Goal: Information Seeking & Learning: Learn about a topic

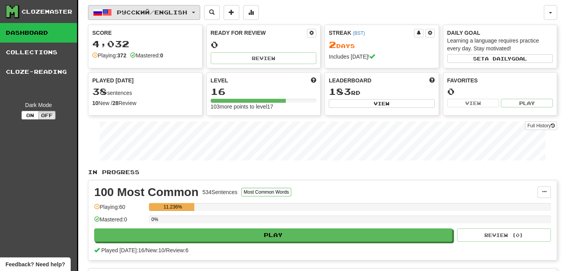
click at [194, 11] on button "Русский / English" at bounding box center [144, 12] width 112 height 15
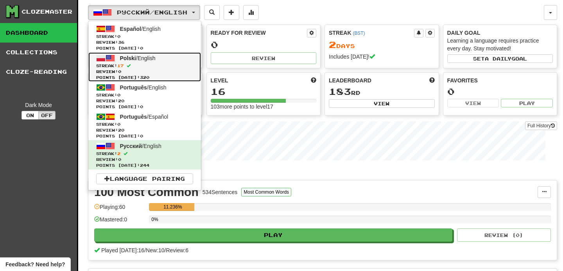
click at [162, 63] on span "Streak: 17" at bounding box center [144, 66] width 97 height 6
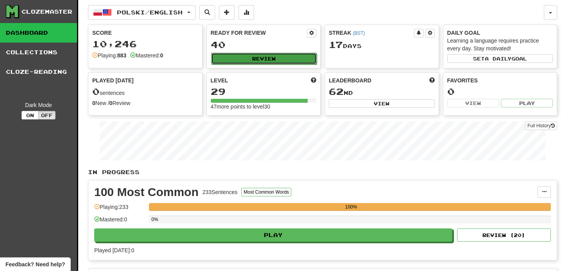
click at [276, 57] on button "Review" at bounding box center [264, 59] width 106 height 12
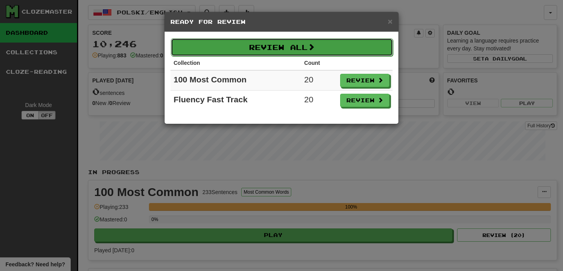
click at [306, 47] on button "Review All" at bounding box center [282, 47] width 222 height 18
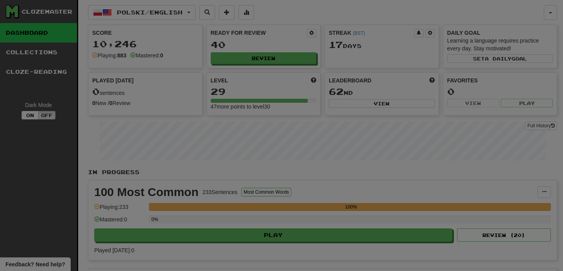
select select "**"
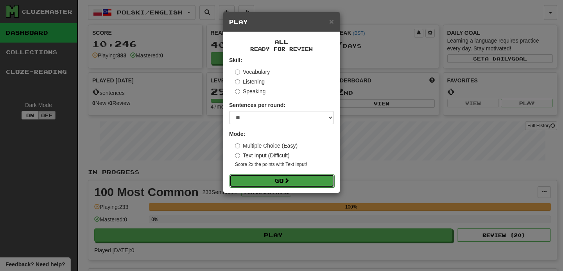
click at [287, 183] on span at bounding box center [286, 180] width 5 height 5
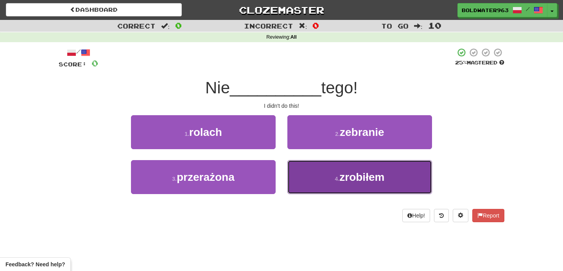
click at [337, 172] on button "4 . zrobiłem" at bounding box center [359, 177] width 145 height 34
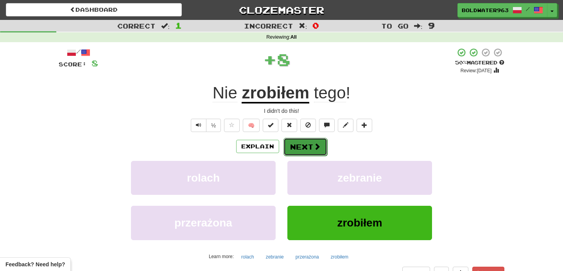
click at [305, 147] on button "Next" at bounding box center [305, 147] width 44 height 18
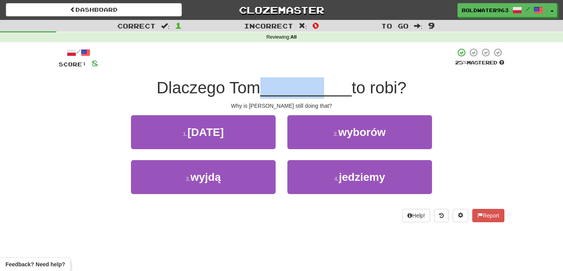
drag, startPoint x: 263, startPoint y: 89, endPoint x: 324, endPoint y: 88, distance: 61.0
click at [324, 88] on div "Dlaczego Tom __________ to robi?" at bounding box center [282, 88] width 446 height 22
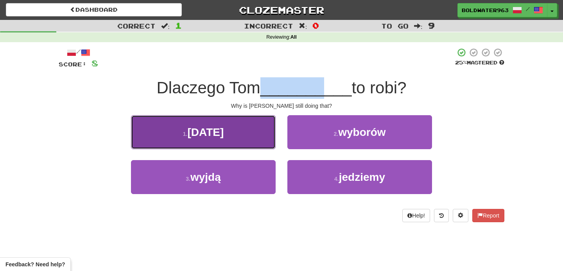
click at [256, 128] on button "1 . nadal" at bounding box center [203, 132] width 145 height 34
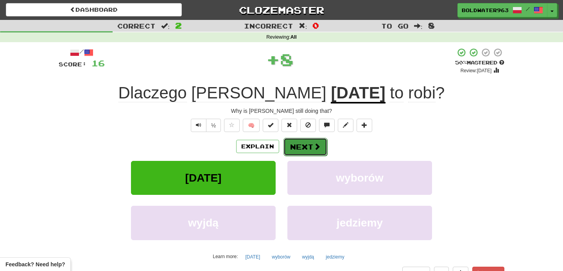
click at [308, 145] on button "Next" at bounding box center [305, 147] width 44 height 18
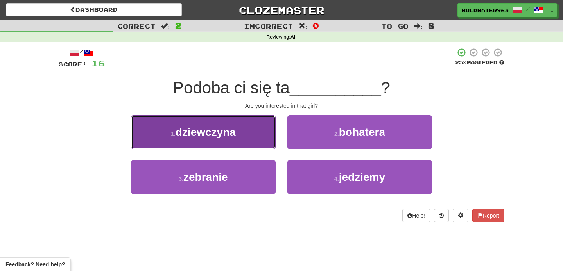
click at [248, 142] on button "1 . dziewczyna" at bounding box center [203, 132] width 145 height 34
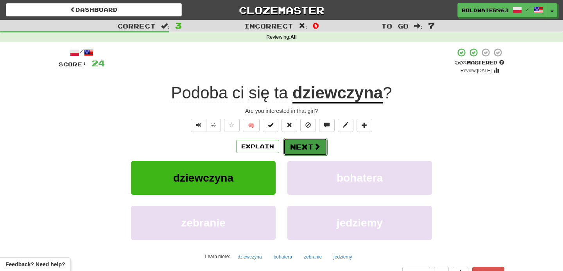
click at [296, 147] on button "Next" at bounding box center [305, 147] width 44 height 18
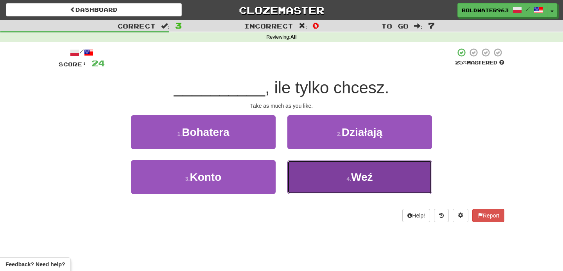
click at [344, 175] on button "4 . Weź" at bounding box center [359, 177] width 145 height 34
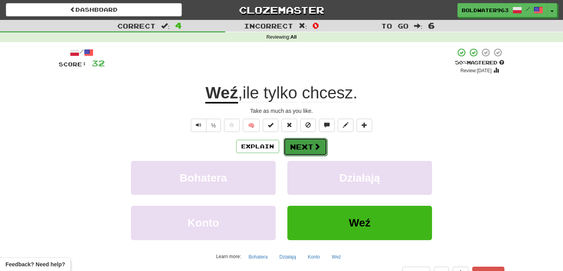
click at [310, 143] on button "Next" at bounding box center [305, 147] width 44 height 18
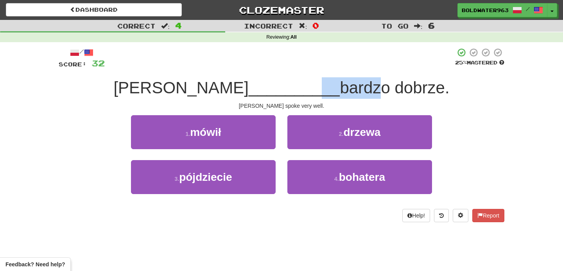
drag, startPoint x: 263, startPoint y: 90, endPoint x: 323, endPoint y: 90, distance: 59.8
click at [323, 90] on div "Tom __________ bardzo dobrze." at bounding box center [282, 88] width 446 height 22
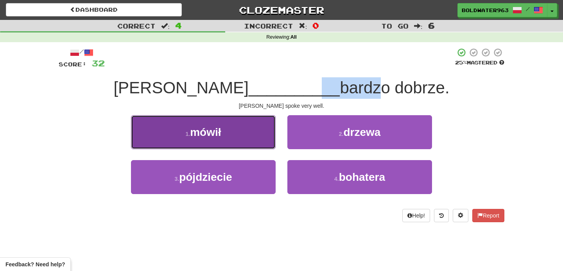
click at [247, 134] on button "1 . mówił" at bounding box center [203, 132] width 145 height 34
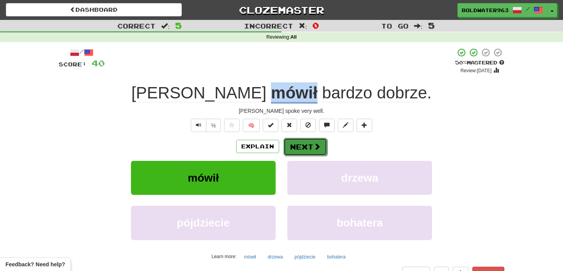
click at [296, 141] on button "Next" at bounding box center [305, 147] width 44 height 18
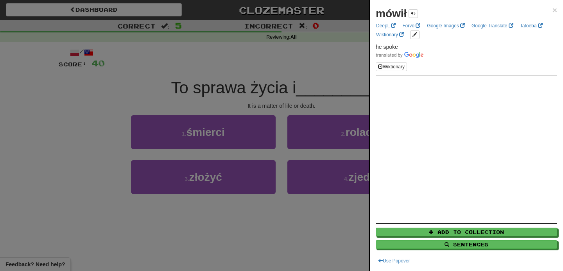
click at [251, 66] on div at bounding box center [281, 135] width 563 height 271
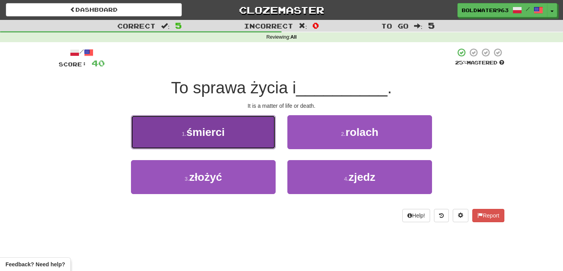
click at [237, 132] on button "1 . śmierci" at bounding box center [203, 132] width 145 height 34
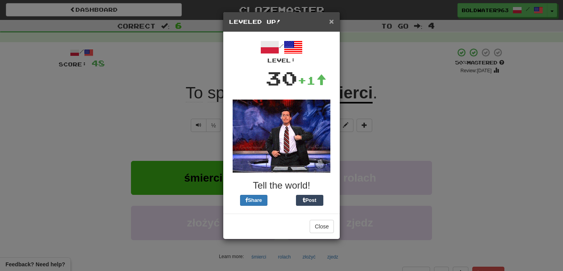
click at [331, 25] on span "×" at bounding box center [331, 21] width 5 height 9
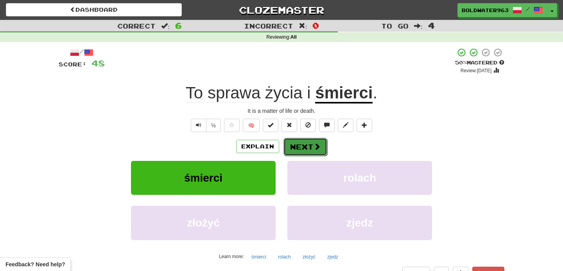
click at [310, 148] on button "Next" at bounding box center [305, 147] width 44 height 18
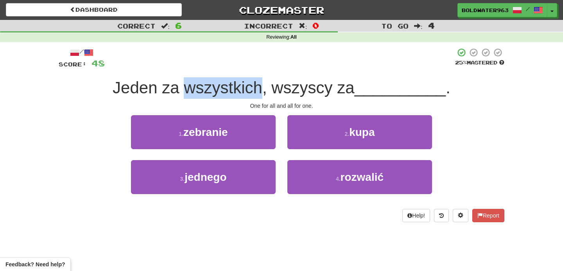
drag, startPoint x: 189, startPoint y: 92, endPoint x: 266, endPoint y: 89, distance: 77.1
click at [266, 89] on span "Jeden za wszystkich, wszyscy za" at bounding box center [234, 88] width 242 height 18
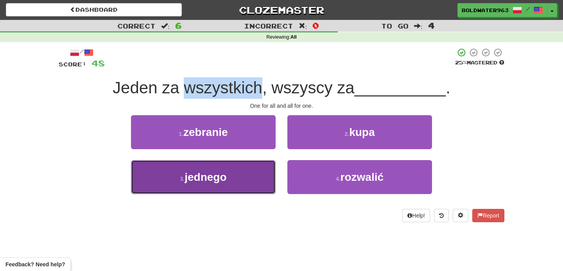
click at [201, 178] on span "jednego" at bounding box center [206, 177] width 42 height 12
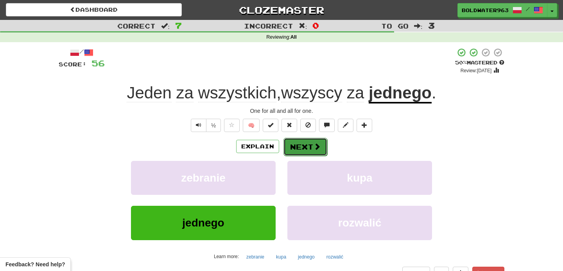
click at [301, 149] on button "Next" at bounding box center [305, 147] width 44 height 18
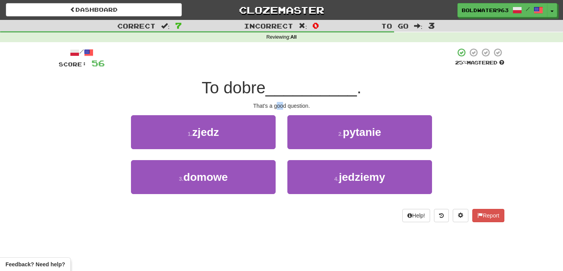
drag, startPoint x: 276, startPoint y: 103, endPoint x: 284, endPoint y: 103, distance: 7.8
click at [284, 103] on div "That's a good question." at bounding box center [282, 106] width 446 height 8
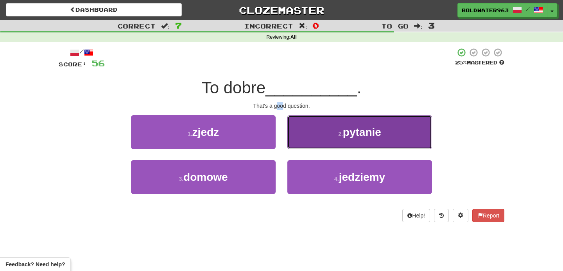
click at [305, 130] on button "2 . pytanie" at bounding box center [359, 132] width 145 height 34
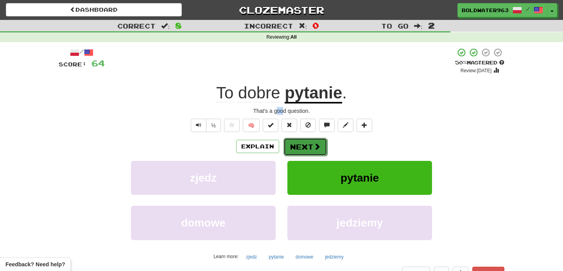
click at [305, 145] on button "Next" at bounding box center [305, 147] width 44 height 18
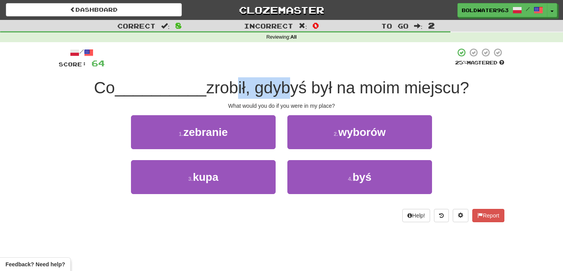
drag, startPoint x: 230, startPoint y: 94, endPoint x: 282, endPoint y: 95, distance: 52.4
click at [282, 95] on span "zrobił, gdybyś był na moim miejscu?" at bounding box center [337, 88] width 263 height 18
drag, startPoint x: 304, startPoint y: 91, endPoint x: 228, endPoint y: 86, distance: 76.8
click at [228, 86] on span "zrobił, gdybyś był na moim miejscu?" at bounding box center [337, 88] width 263 height 18
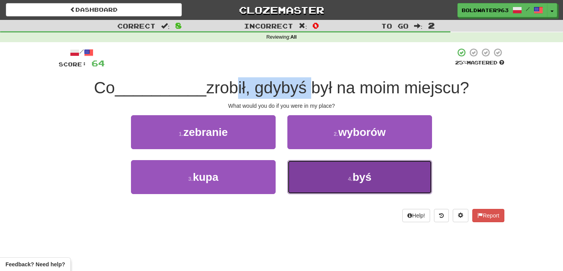
click at [338, 184] on button "4 . byś" at bounding box center [359, 177] width 145 height 34
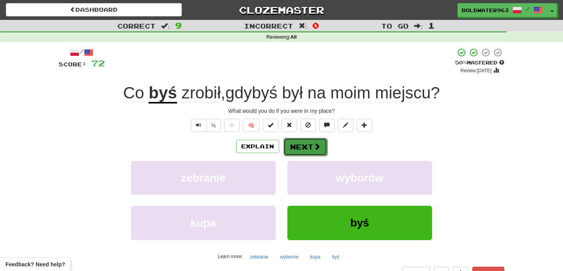
click at [310, 145] on button "Next" at bounding box center [305, 147] width 44 height 18
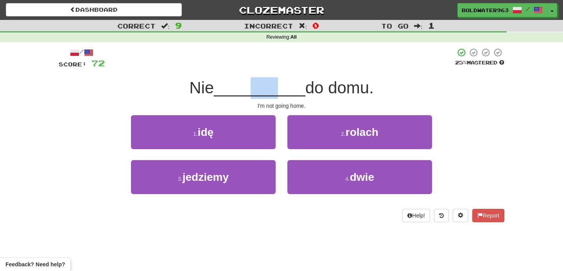
drag, startPoint x: 272, startPoint y: 90, endPoint x: 248, endPoint y: 91, distance: 23.9
click at [248, 91] on span "__________" at bounding box center [259, 88] width 91 height 18
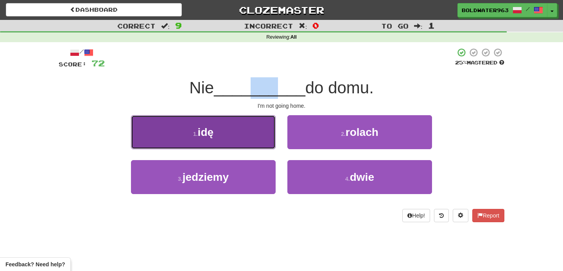
click at [231, 131] on button "1 . idę" at bounding box center [203, 132] width 145 height 34
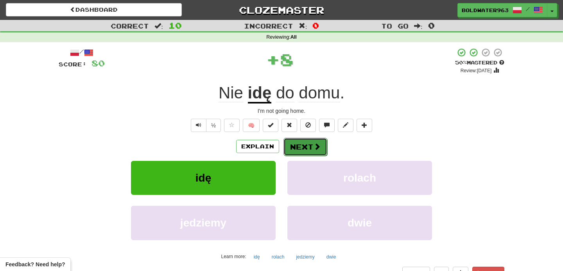
click at [301, 146] on button "Next" at bounding box center [305, 147] width 44 height 18
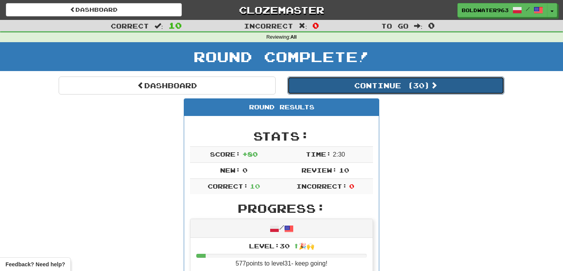
click at [348, 82] on button "Continue ( 30 )" at bounding box center [395, 86] width 217 height 18
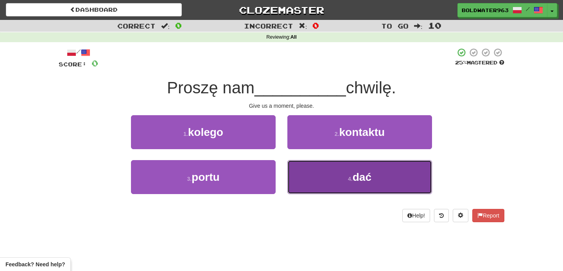
click at [327, 168] on button "4 . dać" at bounding box center [359, 177] width 145 height 34
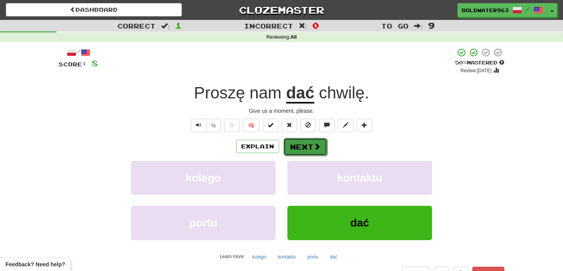
click at [307, 144] on button "Next" at bounding box center [305, 147] width 44 height 18
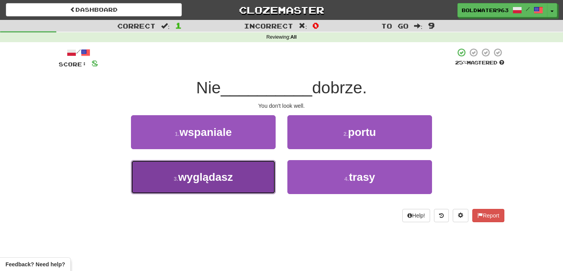
click at [243, 179] on button "3 . wyglądasz" at bounding box center [203, 177] width 145 height 34
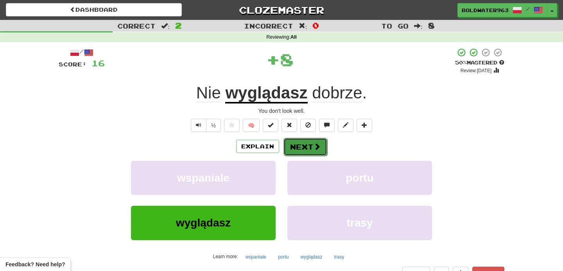
click at [303, 147] on button "Next" at bounding box center [305, 147] width 44 height 18
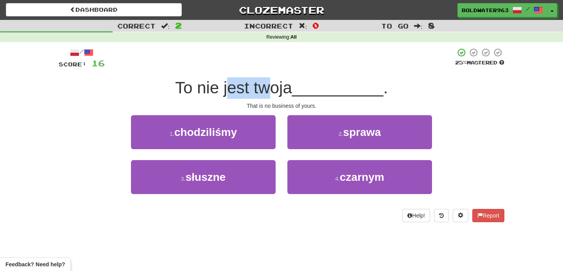
drag, startPoint x: 232, startPoint y: 87, endPoint x: 273, endPoint y: 87, distance: 41.0
click at [273, 87] on span "To nie jest twoja" at bounding box center [233, 88] width 117 height 18
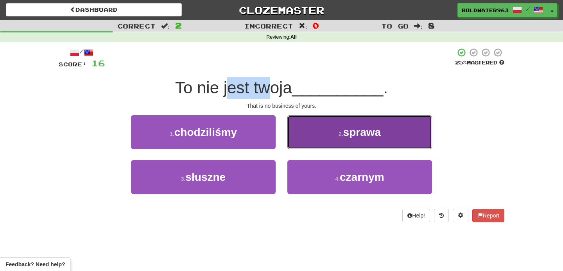
click at [347, 130] on span "sprawa" at bounding box center [362, 132] width 38 height 12
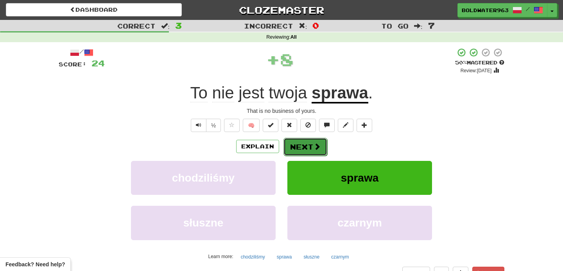
click at [311, 148] on button "Next" at bounding box center [305, 147] width 44 height 18
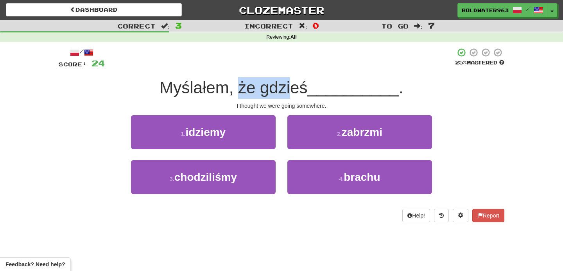
drag, startPoint x: 240, startPoint y: 89, endPoint x: 294, endPoint y: 89, distance: 53.9
click at [294, 89] on span "Myślałem, że gdzieś" at bounding box center [233, 88] width 148 height 18
click at [283, 117] on div "2 . zabrzmi" at bounding box center [359, 137] width 156 height 45
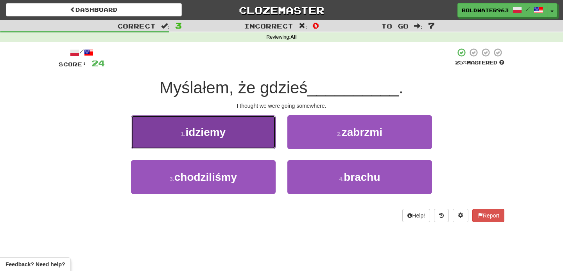
click at [254, 130] on button "1 . idziemy" at bounding box center [203, 132] width 145 height 34
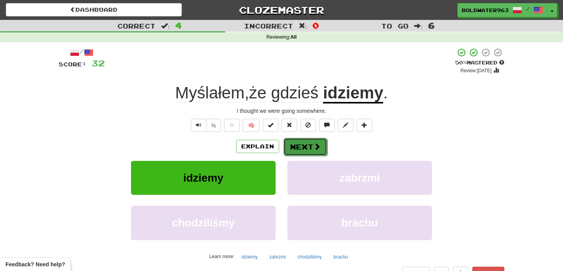
click at [319, 142] on button "Next" at bounding box center [305, 147] width 44 height 18
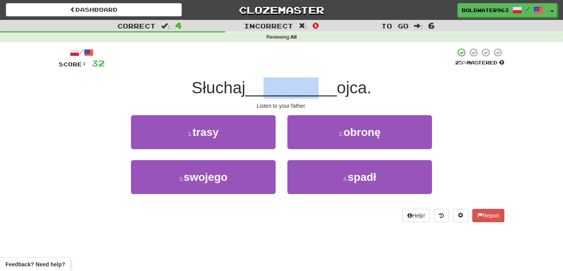
drag, startPoint x: 262, startPoint y: 90, endPoint x: 312, endPoint y: 91, distance: 49.7
click at [312, 91] on span "__________" at bounding box center [291, 88] width 91 height 18
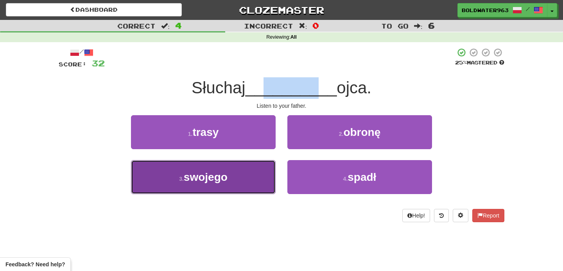
click at [254, 173] on button "3 . swojego" at bounding box center [203, 177] width 145 height 34
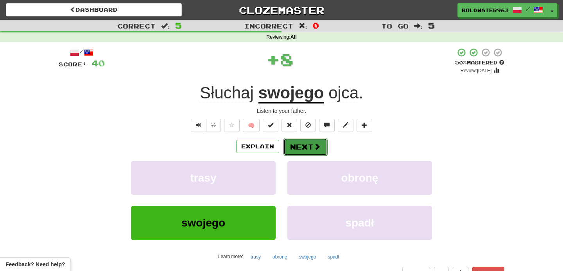
click at [306, 147] on button "Next" at bounding box center [305, 147] width 44 height 18
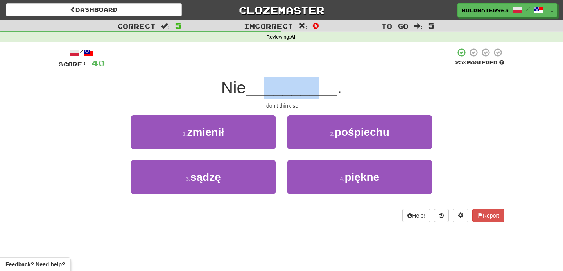
drag, startPoint x: 271, startPoint y: 86, endPoint x: 320, endPoint y: 88, distance: 49.7
click at [320, 88] on span "__________" at bounding box center [291, 88] width 91 height 18
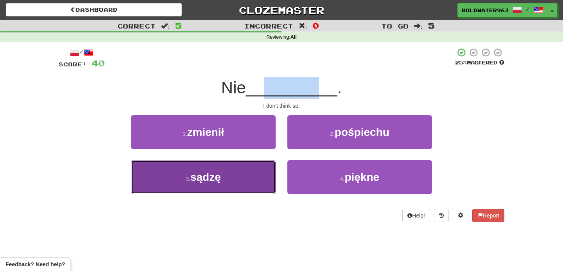
click at [235, 185] on button "3 . sądzę" at bounding box center [203, 177] width 145 height 34
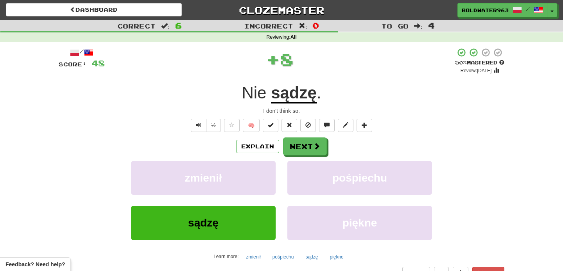
click at [296, 97] on u "sądzę" at bounding box center [294, 94] width 46 height 20
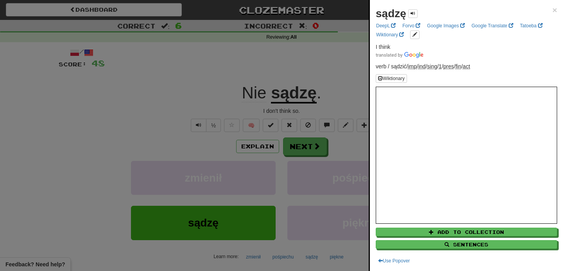
click at [366, 76] on div at bounding box center [281, 135] width 563 height 271
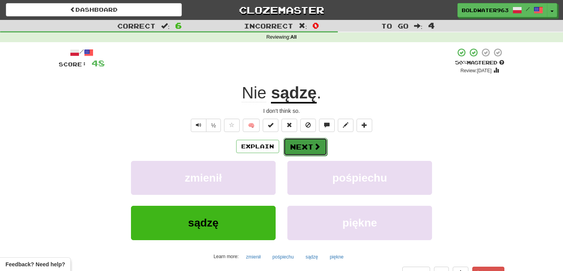
click at [310, 146] on button "Next" at bounding box center [305, 147] width 44 height 18
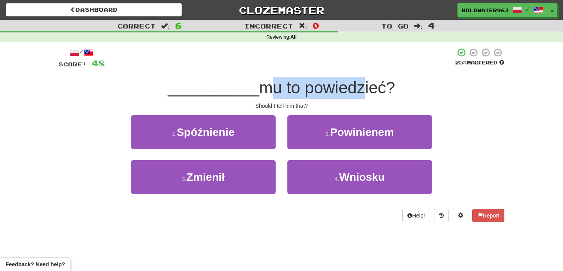
drag, startPoint x: 258, startPoint y: 89, endPoint x: 354, endPoint y: 89, distance: 96.2
click at [354, 89] on span "mu to powiedzieć?" at bounding box center [327, 88] width 136 height 18
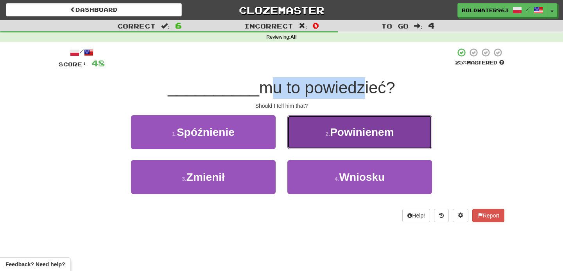
click at [342, 136] on span "Powinienem" at bounding box center [362, 132] width 64 height 12
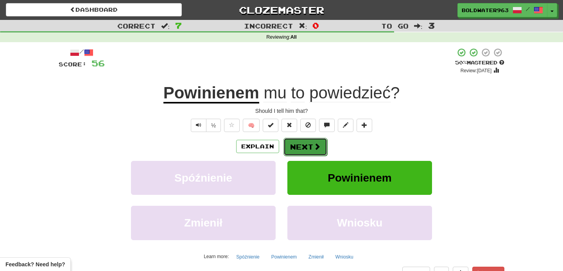
click at [301, 146] on button "Next" at bounding box center [305, 147] width 44 height 18
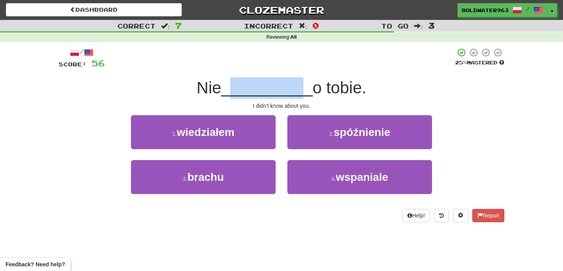
drag, startPoint x: 232, startPoint y: 93, endPoint x: 298, endPoint y: 93, distance: 66.1
click at [298, 93] on span "__________" at bounding box center [266, 88] width 91 height 18
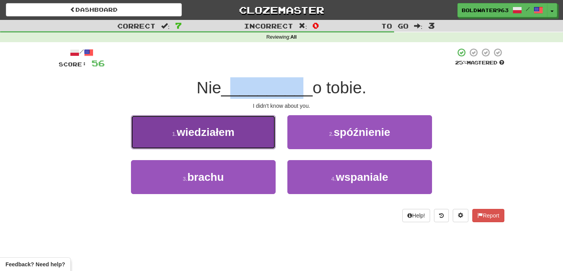
click at [238, 127] on button "1 . wiedziałem" at bounding box center [203, 132] width 145 height 34
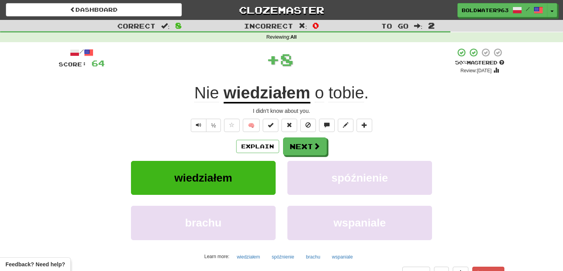
click at [252, 112] on div "I didn't know about you." at bounding box center [282, 111] width 446 height 8
click at [301, 145] on button "Next" at bounding box center [305, 147] width 44 height 18
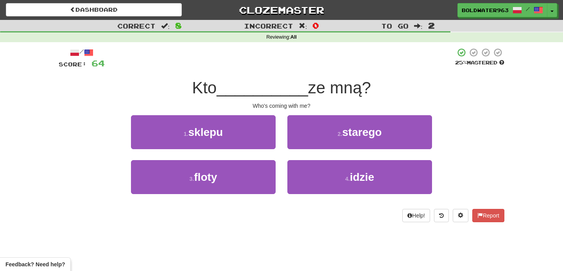
click at [258, 90] on span "__________" at bounding box center [262, 88] width 91 height 18
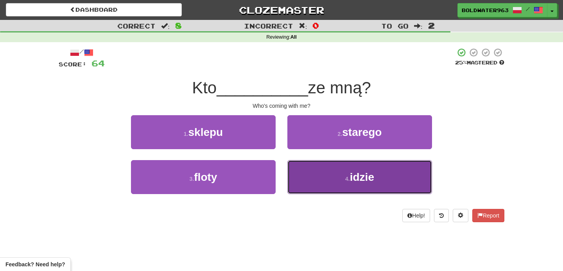
click at [333, 169] on button "4 . idzie" at bounding box center [359, 177] width 145 height 34
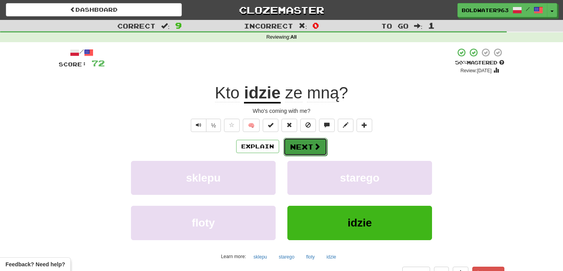
click at [302, 147] on button "Next" at bounding box center [305, 147] width 44 height 18
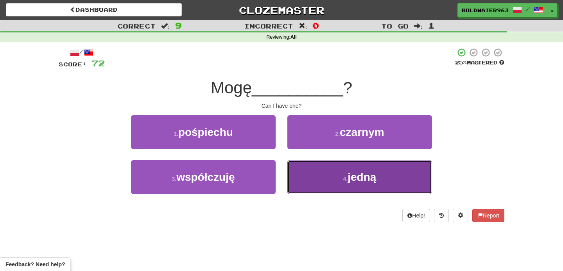
click at [305, 176] on button "4 . jedną" at bounding box center [359, 177] width 145 height 34
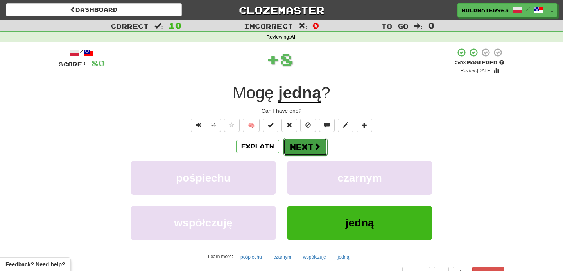
click at [299, 146] on button "Next" at bounding box center [305, 147] width 44 height 18
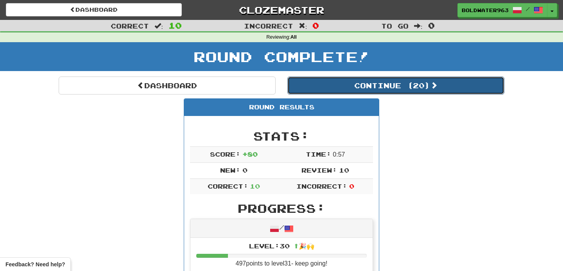
click at [318, 89] on button "Continue ( 20 )" at bounding box center [395, 86] width 217 height 18
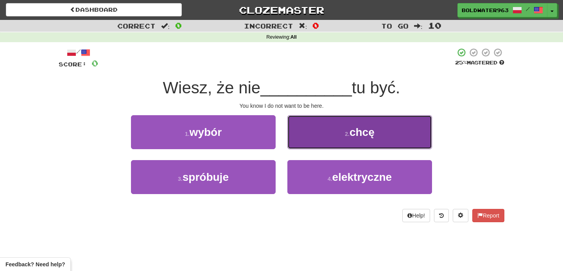
click at [319, 137] on button "2 . chcę" at bounding box center [359, 132] width 145 height 34
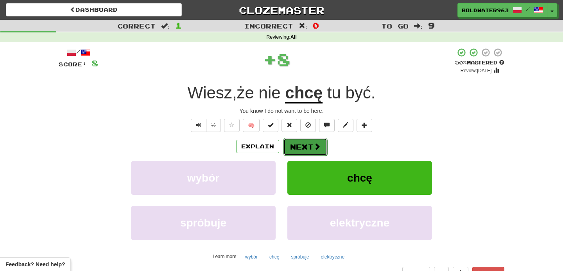
click at [308, 146] on button "Next" at bounding box center [305, 147] width 44 height 18
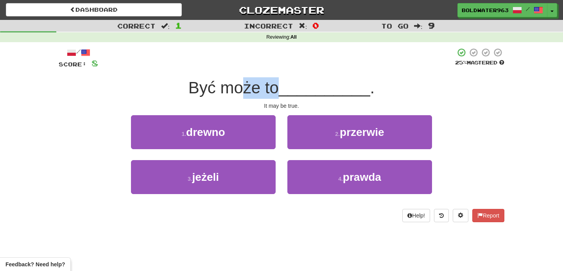
drag, startPoint x: 245, startPoint y: 91, endPoint x: 280, endPoint y: 91, distance: 34.4
click at [279, 91] on span "Być może to" at bounding box center [233, 88] width 90 height 18
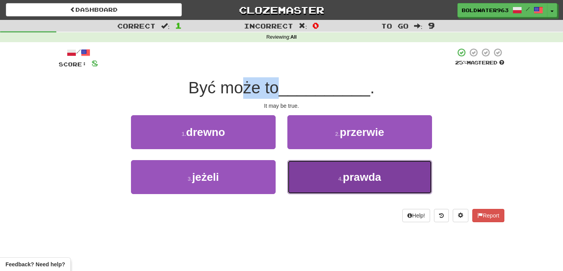
click at [308, 167] on button "4 . prawda" at bounding box center [359, 177] width 145 height 34
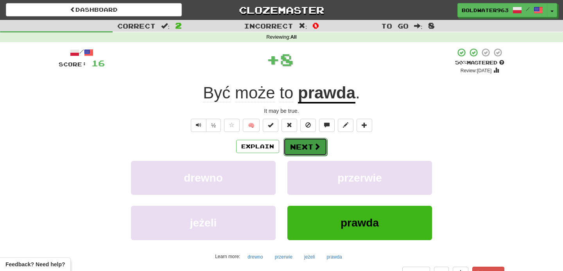
click at [300, 145] on button "Next" at bounding box center [305, 147] width 44 height 18
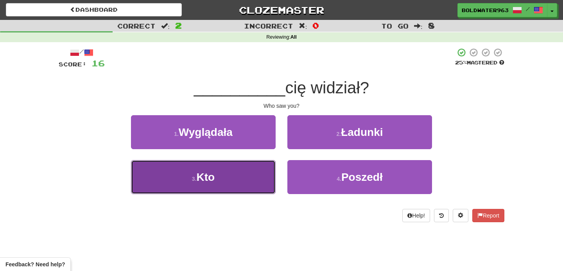
click at [248, 167] on button "3 . Kto" at bounding box center [203, 177] width 145 height 34
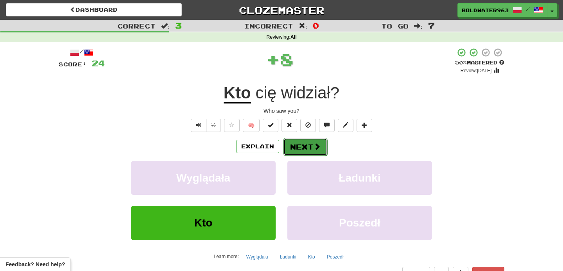
click at [303, 146] on button "Next" at bounding box center [305, 147] width 44 height 18
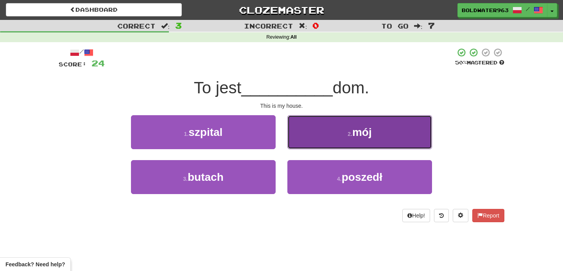
click at [330, 128] on button "2 . mój" at bounding box center [359, 132] width 145 height 34
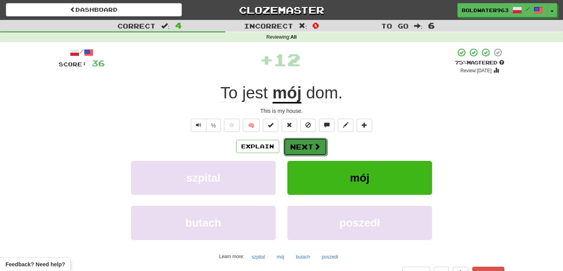
click at [302, 147] on button "Next" at bounding box center [305, 147] width 44 height 18
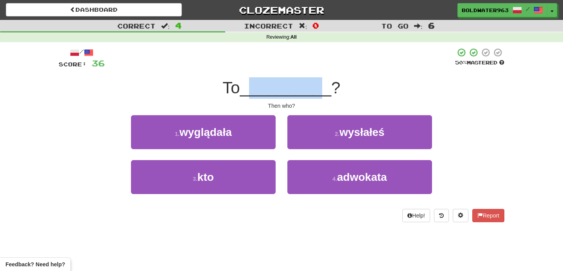
drag, startPoint x: 253, startPoint y: 91, endPoint x: 319, endPoint y: 94, distance: 65.7
click at [319, 94] on span "__________" at bounding box center [285, 88] width 91 height 18
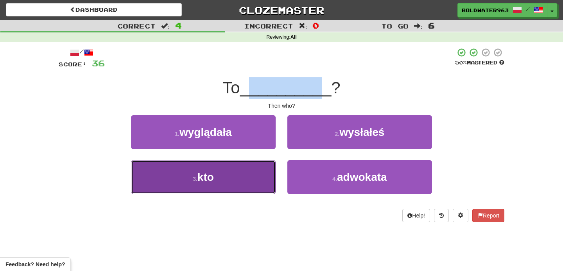
click at [253, 172] on button "3 . kto" at bounding box center [203, 177] width 145 height 34
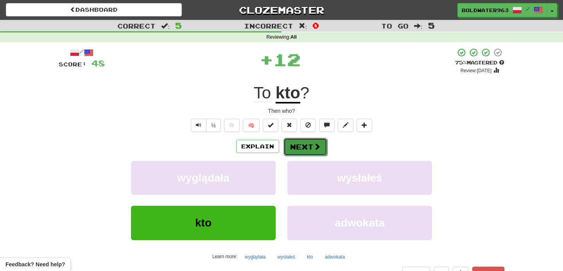
click at [294, 143] on button "Next" at bounding box center [305, 147] width 44 height 18
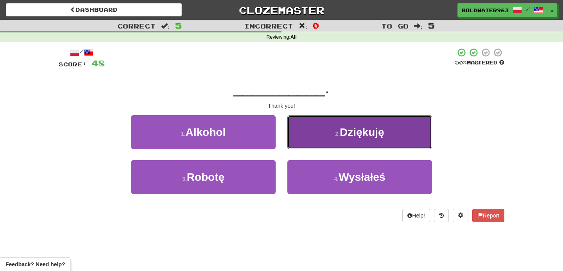
click at [305, 130] on button "2 . Dziękuję" at bounding box center [359, 132] width 145 height 34
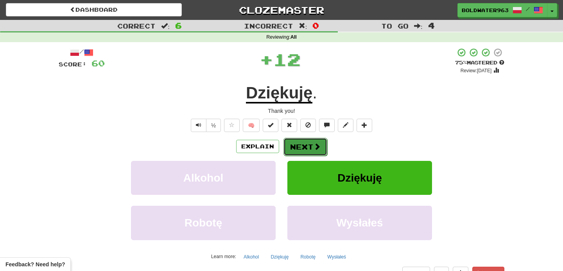
click at [302, 145] on button "Next" at bounding box center [305, 147] width 44 height 18
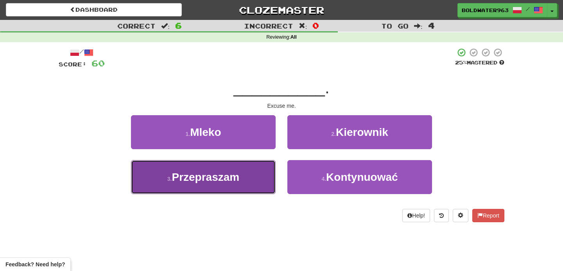
click at [260, 171] on button "3 . Przepraszam" at bounding box center [203, 177] width 145 height 34
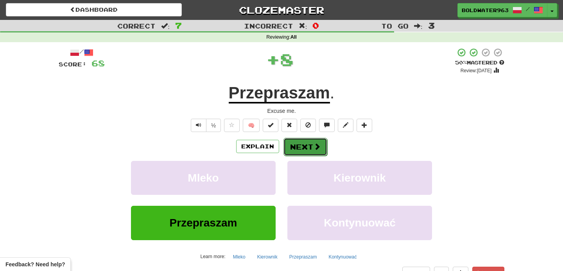
click at [303, 145] on button "Next" at bounding box center [305, 147] width 44 height 18
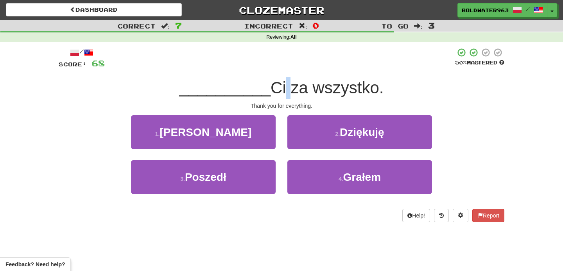
drag, startPoint x: 278, startPoint y: 88, endPoint x: 282, endPoint y: 88, distance: 3.9
click at [282, 88] on span "Ci za wszystko." at bounding box center [327, 88] width 113 height 18
click at [282, 106] on div "Thank you for everything." at bounding box center [282, 106] width 446 height 8
drag, startPoint x: 301, startPoint y: 105, endPoint x: 263, endPoint y: 104, distance: 37.9
click at [263, 104] on div "Thank you for everything." at bounding box center [282, 106] width 446 height 8
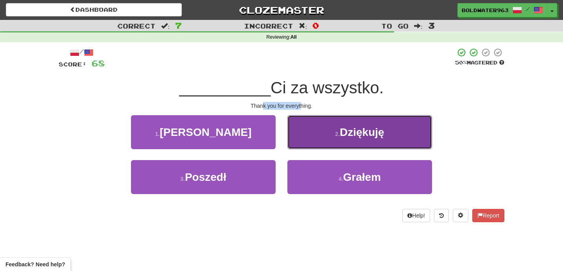
click at [304, 126] on button "2 . Dziękuję" at bounding box center [359, 132] width 145 height 34
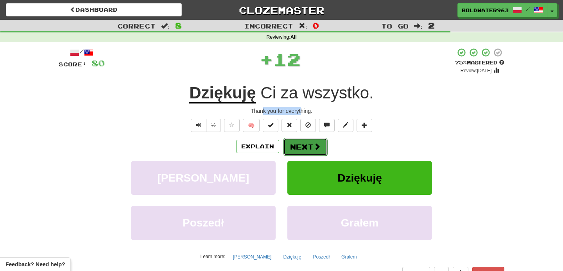
click at [308, 145] on button "Next" at bounding box center [305, 147] width 44 height 18
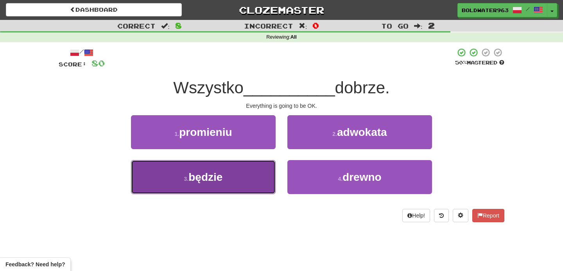
click at [258, 170] on button "3 . będzie" at bounding box center [203, 177] width 145 height 34
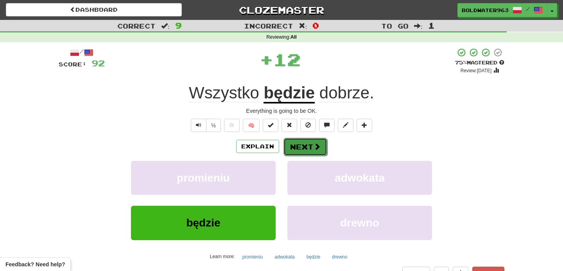
click at [303, 145] on button "Next" at bounding box center [305, 147] width 44 height 18
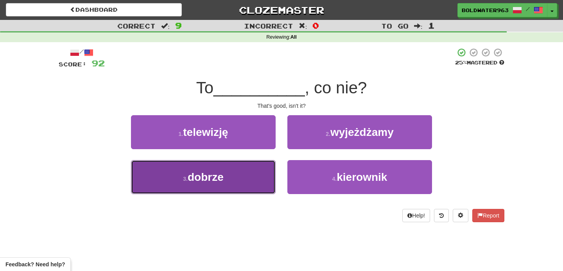
click at [256, 172] on button "3 . dobrze" at bounding box center [203, 177] width 145 height 34
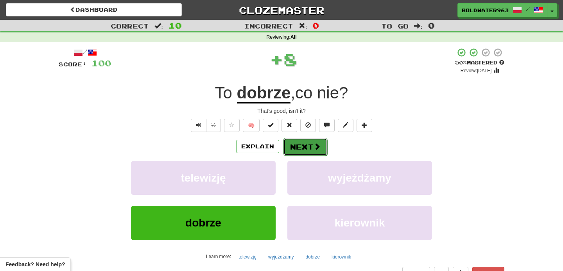
click at [293, 143] on button "Next" at bounding box center [305, 147] width 44 height 18
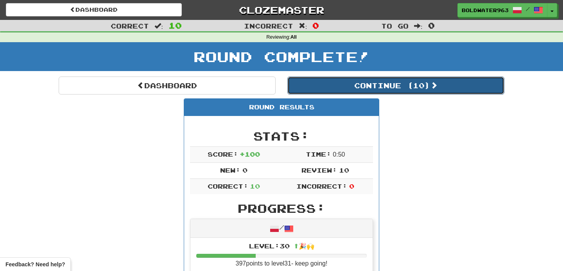
click at [314, 88] on button "Continue ( 10 )" at bounding box center [395, 86] width 217 height 18
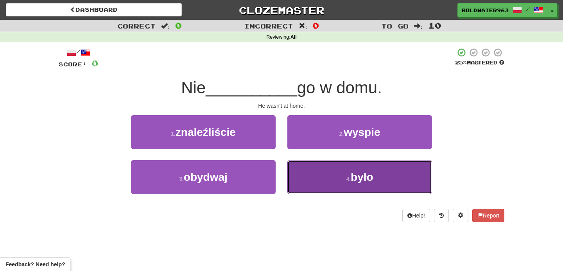
click at [306, 171] on button "4 . było" at bounding box center [359, 177] width 145 height 34
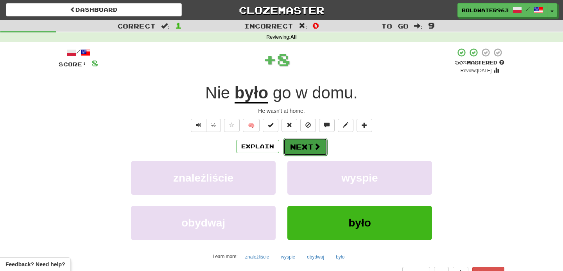
click at [299, 149] on button "Next" at bounding box center [305, 147] width 44 height 18
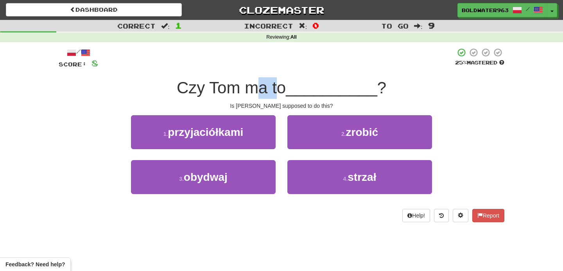
drag, startPoint x: 260, startPoint y: 90, endPoint x: 282, endPoint y: 91, distance: 21.6
click at [282, 91] on span "Czy Tom ma to" at bounding box center [231, 88] width 109 height 18
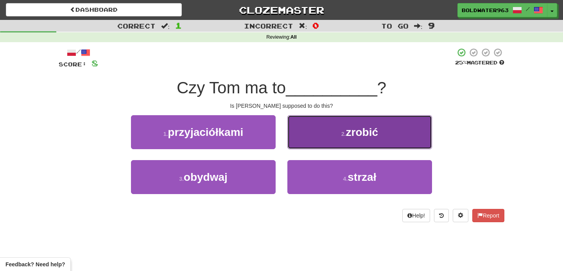
click at [309, 127] on button "2 . zrobić" at bounding box center [359, 132] width 145 height 34
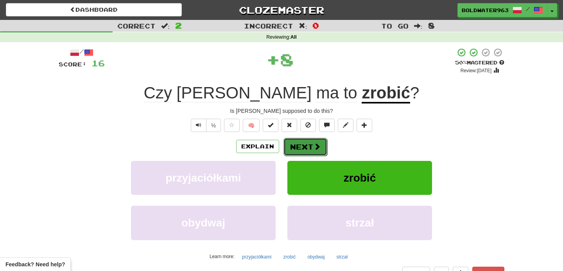
click at [306, 147] on button "Next" at bounding box center [305, 147] width 44 height 18
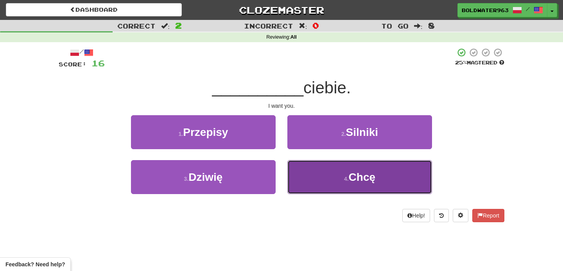
click at [314, 180] on button "4 . Chcę" at bounding box center [359, 177] width 145 height 34
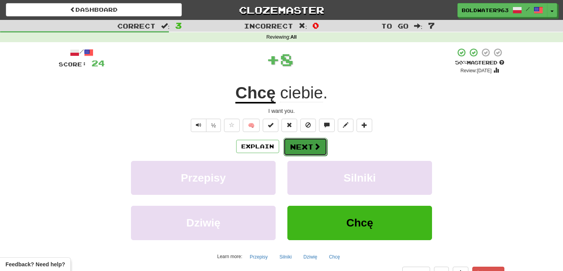
click at [299, 145] on button "Next" at bounding box center [305, 147] width 44 height 18
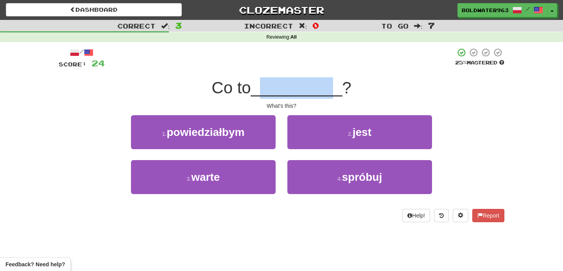
drag, startPoint x: 268, startPoint y: 90, endPoint x: 332, endPoint y: 91, distance: 63.7
click at [332, 91] on span "__________" at bounding box center [296, 88] width 91 height 18
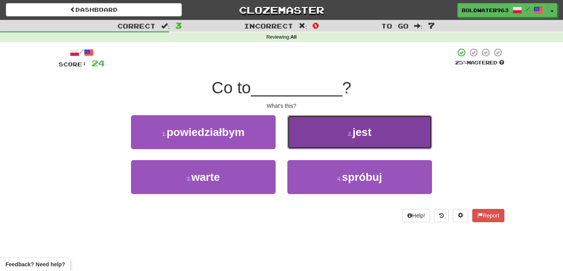
click at [325, 126] on button "2 . jest" at bounding box center [359, 132] width 145 height 34
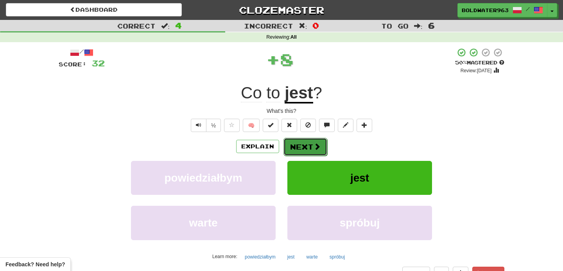
click at [304, 145] on button "Next" at bounding box center [305, 147] width 44 height 18
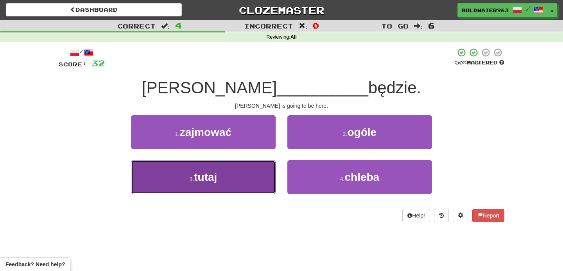
click at [257, 167] on button "3 . tutaj" at bounding box center [203, 177] width 145 height 34
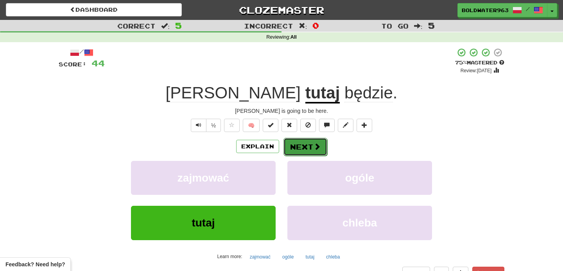
click at [310, 149] on button "Next" at bounding box center [305, 147] width 44 height 18
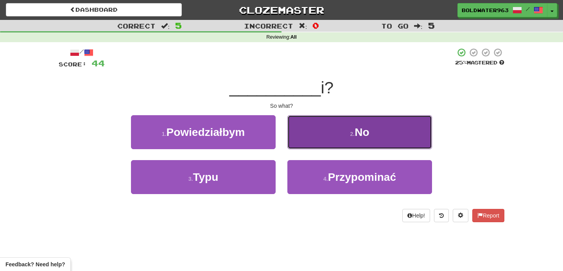
click at [341, 127] on button "2 . No" at bounding box center [359, 132] width 145 height 34
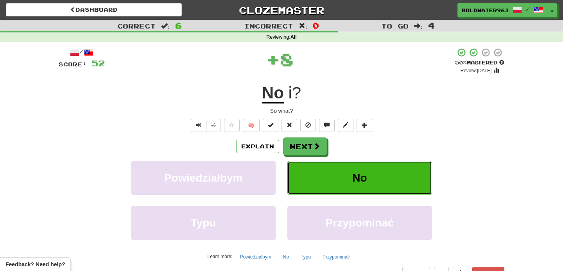
click at [327, 170] on button "No" at bounding box center [359, 178] width 145 height 34
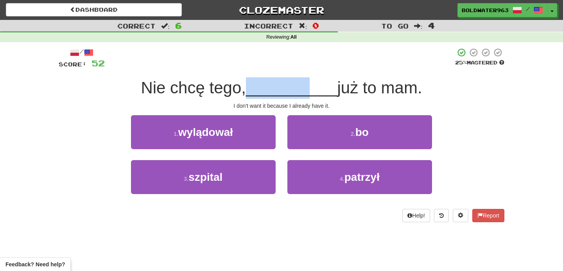
drag, startPoint x: 250, startPoint y: 91, endPoint x: 305, endPoint y: 95, distance: 55.3
click at [305, 95] on div "Nie chcę tego, __________ już to mam." at bounding box center [282, 88] width 446 height 22
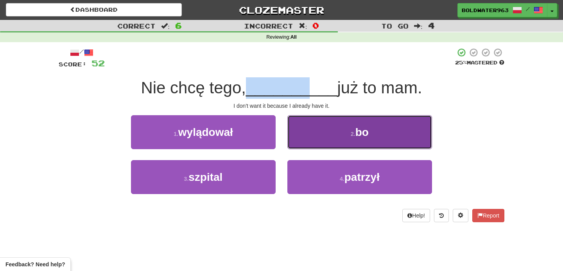
click at [335, 124] on button "2 . bo" at bounding box center [359, 132] width 145 height 34
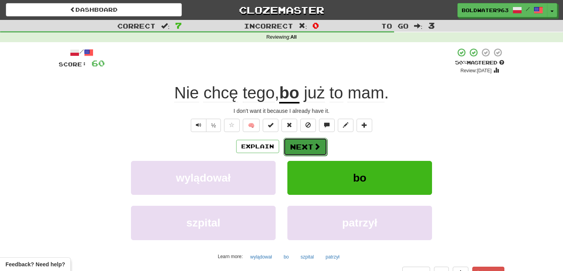
click at [314, 143] on span at bounding box center [317, 146] width 7 height 7
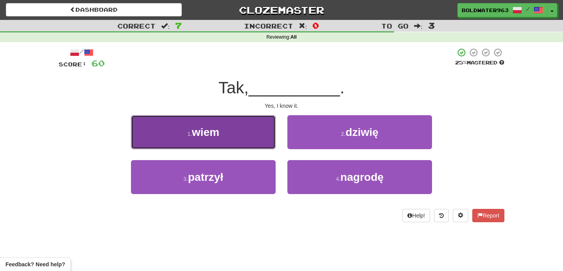
click at [260, 130] on button "1 . wiem" at bounding box center [203, 132] width 145 height 34
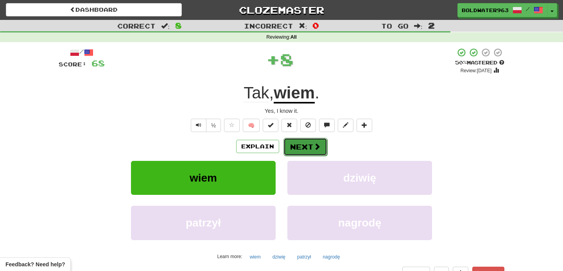
click at [300, 145] on button "Next" at bounding box center [305, 147] width 44 height 18
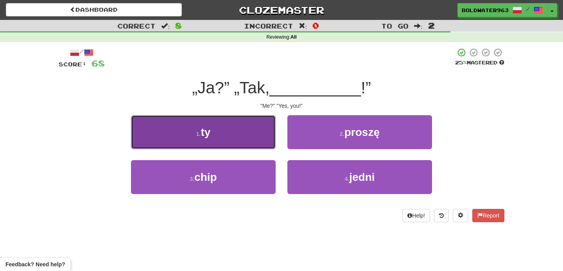
click at [256, 127] on button "1 . ty" at bounding box center [203, 132] width 145 height 34
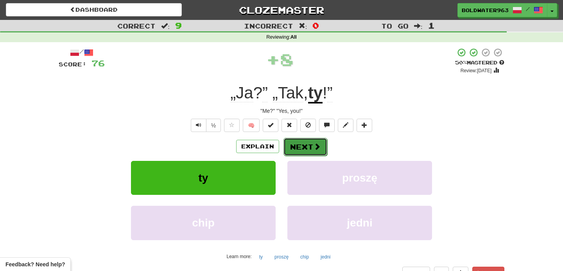
click at [307, 148] on button "Next" at bounding box center [305, 147] width 44 height 18
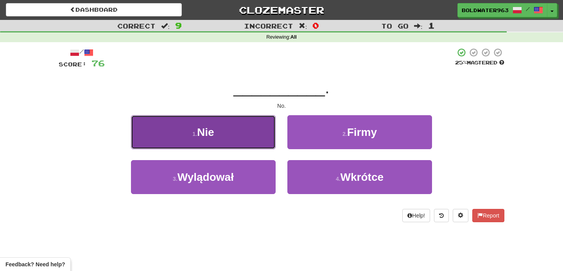
click at [254, 134] on button "1 . Nie" at bounding box center [203, 132] width 145 height 34
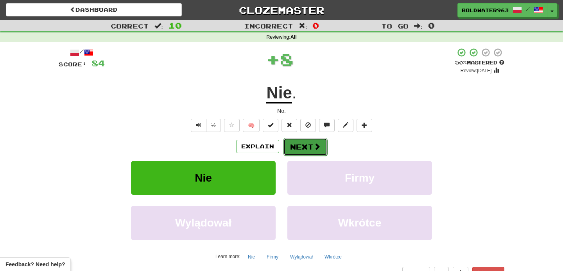
click at [315, 148] on span at bounding box center [317, 146] width 7 height 7
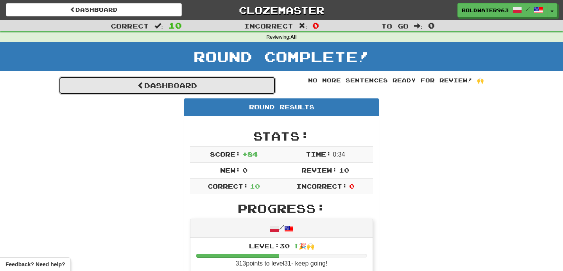
click at [240, 86] on link "Dashboard" at bounding box center [167, 86] width 217 height 18
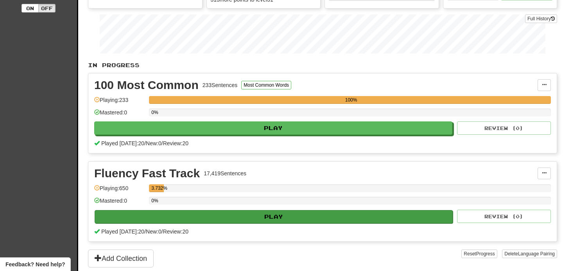
scroll to position [108, 0]
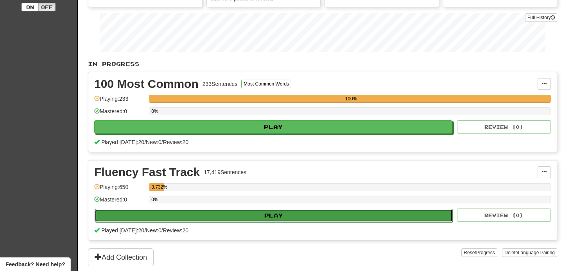
click at [284, 214] on button "Play" at bounding box center [274, 215] width 358 height 13
select select "**"
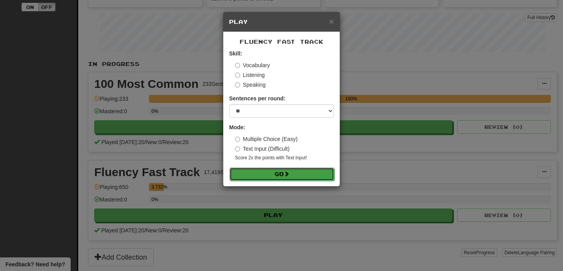
click at [268, 174] on button "Go" at bounding box center [281, 174] width 105 height 13
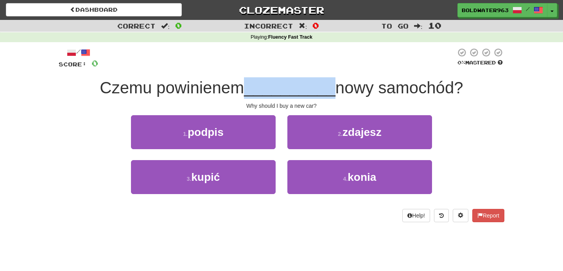
drag, startPoint x: 248, startPoint y: 92, endPoint x: 327, endPoint y: 93, distance: 78.6
click at [327, 93] on span "__________" at bounding box center [289, 88] width 91 height 18
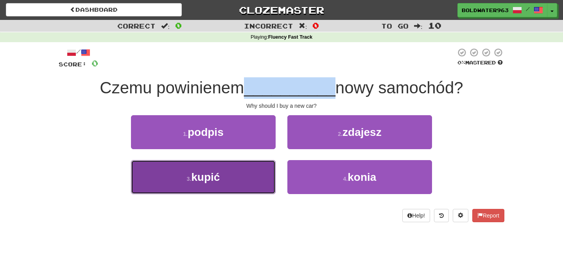
click at [250, 178] on button "3 . kupić" at bounding box center [203, 177] width 145 height 34
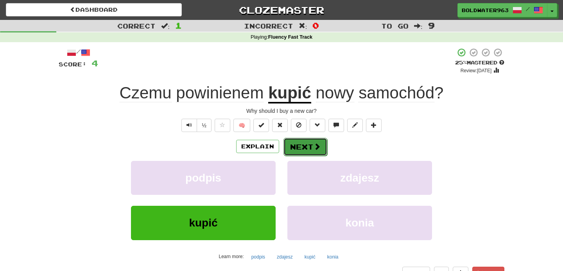
click at [306, 143] on button "Next" at bounding box center [305, 147] width 44 height 18
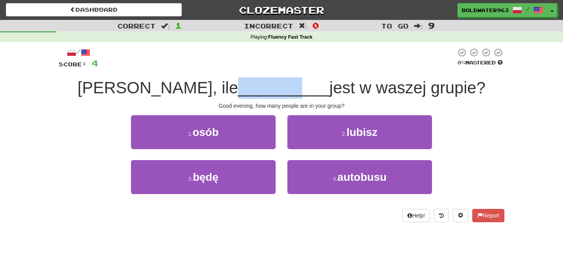
drag, startPoint x: 228, startPoint y: 89, endPoint x: 283, endPoint y: 91, distance: 55.6
click at [283, 91] on span "__________" at bounding box center [283, 88] width 91 height 18
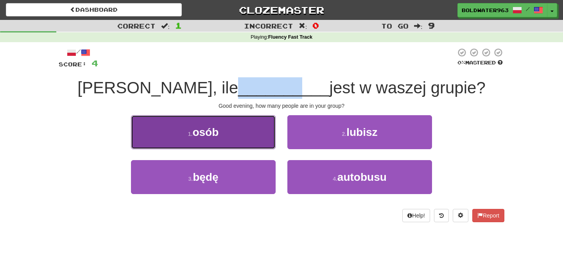
click at [257, 131] on button "1 . osób" at bounding box center [203, 132] width 145 height 34
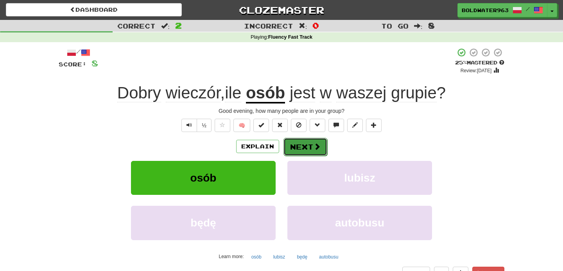
click at [307, 149] on button "Next" at bounding box center [305, 147] width 44 height 18
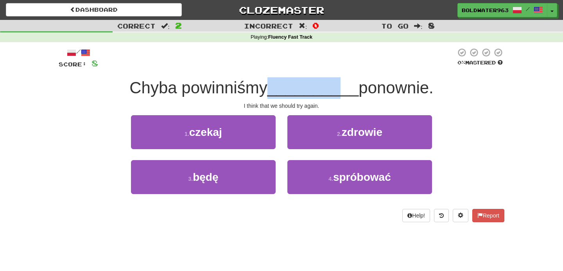
drag, startPoint x: 270, startPoint y: 87, endPoint x: 334, endPoint y: 91, distance: 64.2
click at [334, 91] on div "Chyba powinniśmy __________ ponownie." at bounding box center [282, 88] width 446 height 22
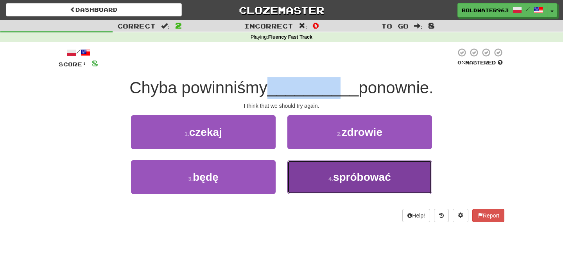
click at [336, 173] on span "spróbować" at bounding box center [362, 177] width 58 height 12
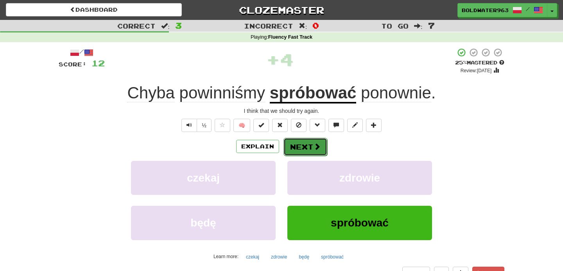
click at [309, 144] on button "Next" at bounding box center [305, 147] width 44 height 18
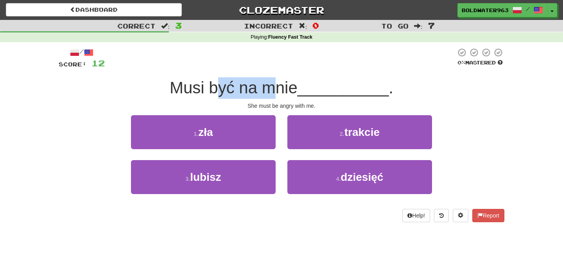
drag, startPoint x: 222, startPoint y: 90, endPoint x: 280, endPoint y: 91, distance: 57.9
click at [280, 91] on span "Musi być na mnie" at bounding box center [234, 88] width 128 height 18
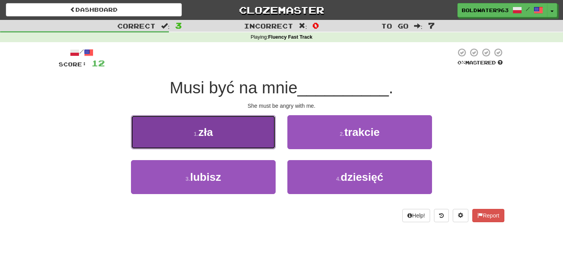
click at [254, 132] on button "1 . zła" at bounding box center [203, 132] width 145 height 34
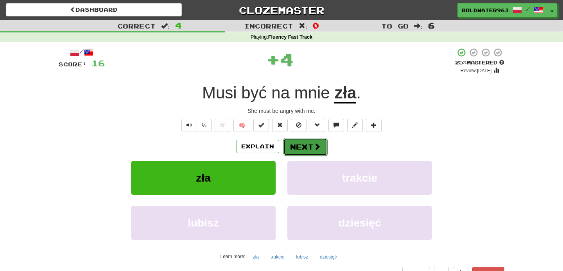
click at [300, 150] on button "Next" at bounding box center [305, 147] width 44 height 18
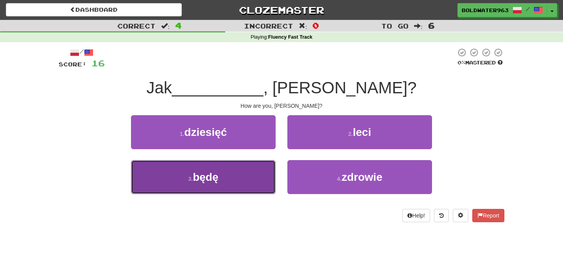
click at [263, 170] on button "3 . będę" at bounding box center [203, 177] width 145 height 34
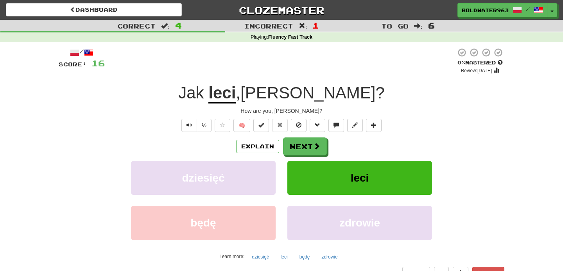
click at [236, 99] on u "leci" at bounding box center [221, 94] width 27 height 20
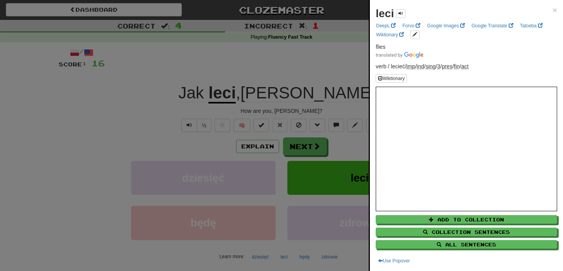
click at [199, 90] on div at bounding box center [281, 135] width 563 height 271
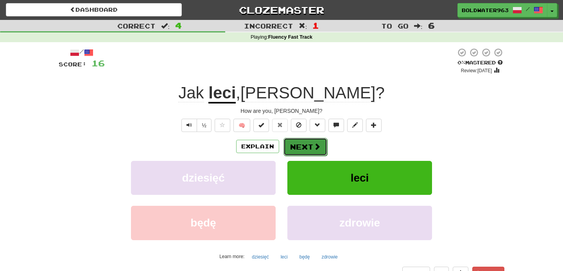
click at [296, 145] on button "Next" at bounding box center [305, 147] width 44 height 18
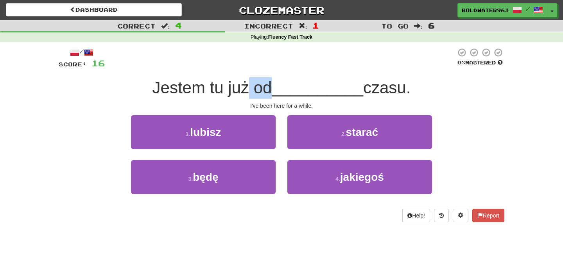
drag, startPoint x: 247, startPoint y: 91, endPoint x: 269, endPoint y: 89, distance: 21.2
click at [269, 89] on span "Jestem tu już od" at bounding box center [212, 88] width 120 height 18
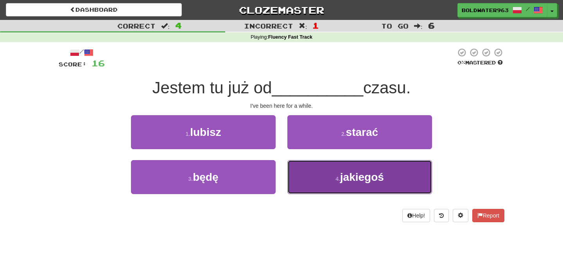
click at [314, 179] on button "4 . jakiegoś" at bounding box center [359, 177] width 145 height 34
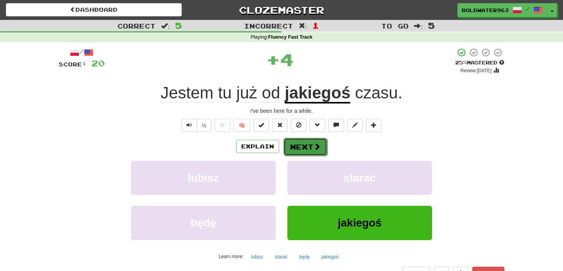
click at [297, 146] on button "Next" at bounding box center [305, 147] width 44 height 18
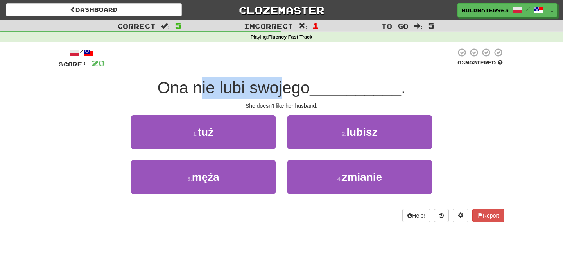
drag, startPoint x: 204, startPoint y: 90, endPoint x: 285, endPoint y: 89, distance: 80.9
click at [285, 89] on span "Ona nie lubi swojego" at bounding box center [233, 88] width 152 height 18
click at [283, 89] on span "Ona nie lubi swojego" at bounding box center [233, 88] width 152 height 18
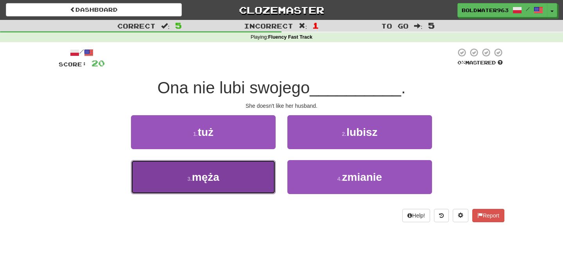
click at [253, 175] on button "3 . męża" at bounding box center [203, 177] width 145 height 34
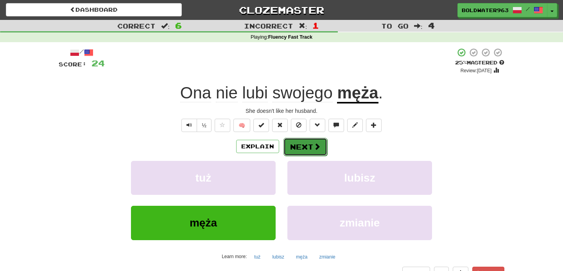
click at [307, 146] on button "Next" at bounding box center [305, 147] width 44 height 18
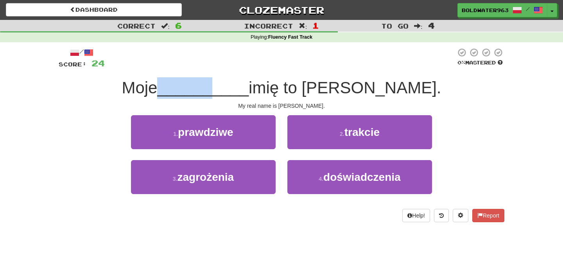
drag, startPoint x: 217, startPoint y: 91, endPoint x: 269, endPoint y: 92, distance: 51.6
click at [249, 92] on span "__________" at bounding box center [202, 88] width 91 height 18
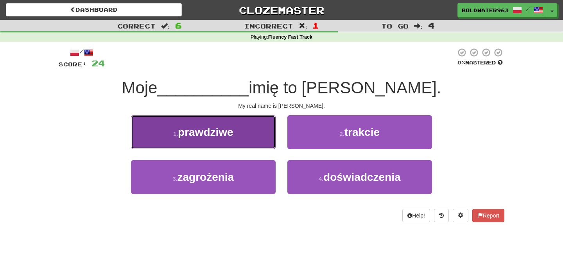
click at [259, 137] on button "1 . prawdziwe" at bounding box center [203, 132] width 145 height 34
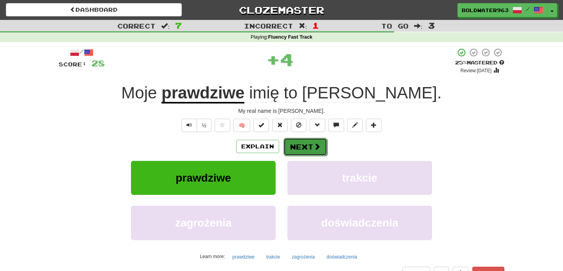
click at [304, 148] on button "Next" at bounding box center [305, 147] width 44 height 18
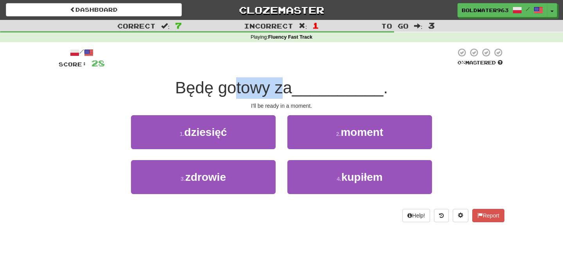
drag, startPoint x: 240, startPoint y: 87, endPoint x: 289, endPoint y: 88, distance: 49.3
click at [289, 88] on span "Będę gotowy za" at bounding box center [233, 88] width 117 height 18
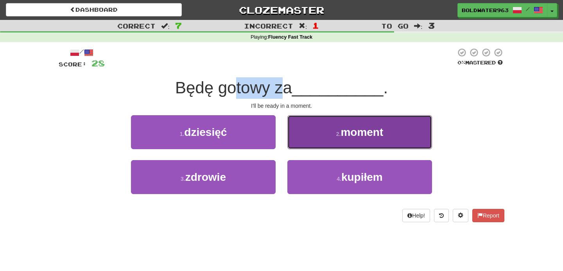
click at [337, 122] on button "2 . moment" at bounding box center [359, 132] width 145 height 34
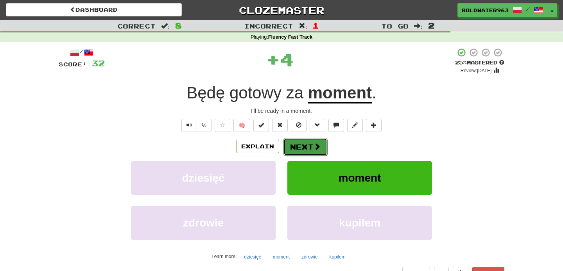
click at [309, 146] on button "Next" at bounding box center [305, 147] width 44 height 18
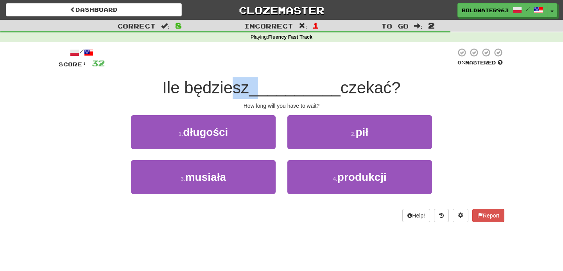
drag, startPoint x: 233, startPoint y: 88, endPoint x: 259, endPoint y: 88, distance: 25.8
click at [259, 88] on div "Ile będziesz __________ czekać?" at bounding box center [282, 88] width 446 height 22
click at [259, 88] on span "__________" at bounding box center [294, 88] width 91 height 18
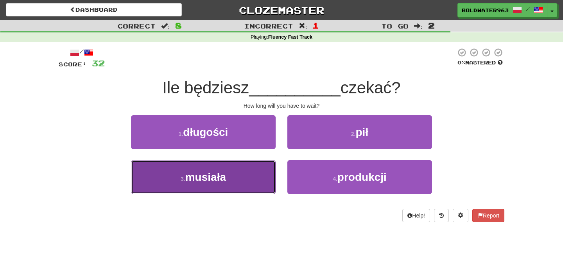
click at [260, 178] on button "3 . musiała" at bounding box center [203, 177] width 145 height 34
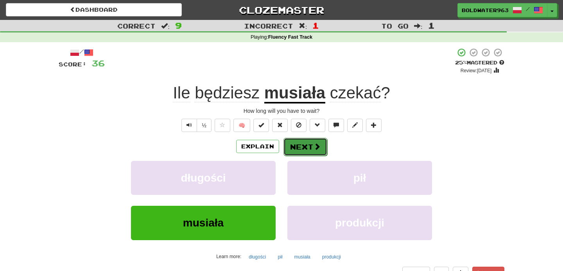
click at [301, 146] on button "Next" at bounding box center [305, 147] width 44 height 18
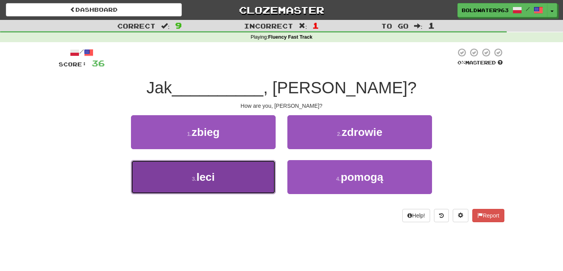
click at [260, 166] on button "3 . leci" at bounding box center [203, 177] width 145 height 34
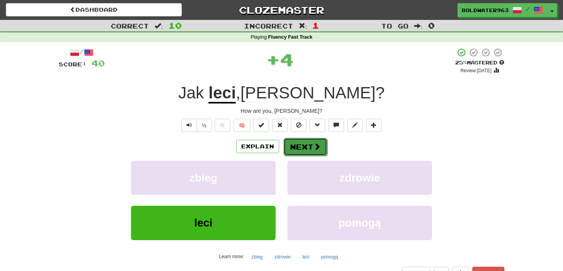
click at [303, 147] on button "Next" at bounding box center [305, 147] width 44 height 18
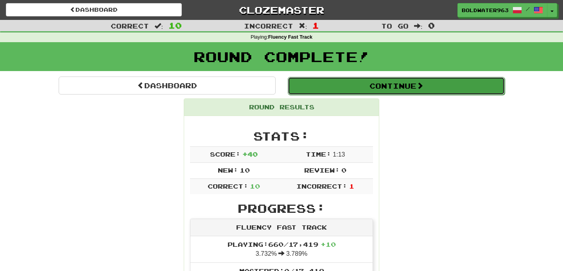
click at [304, 86] on button "Continue" at bounding box center [396, 86] width 217 height 18
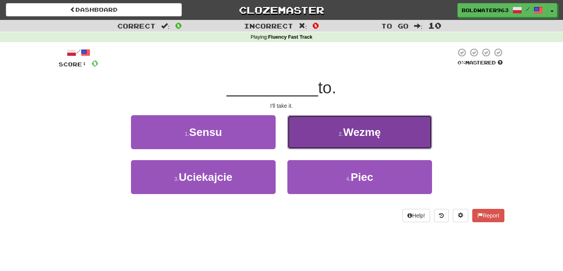
click at [322, 128] on button "2 . Wezmę" at bounding box center [359, 132] width 145 height 34
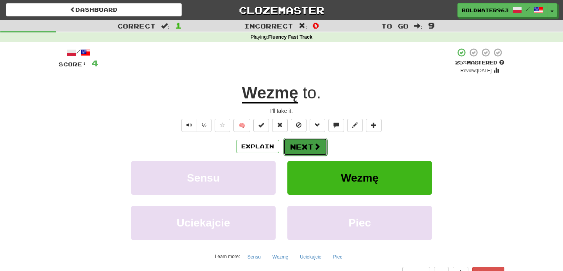
click at [304, 145] on button "Next" at bounding box center [305, 147] width 44 height 18
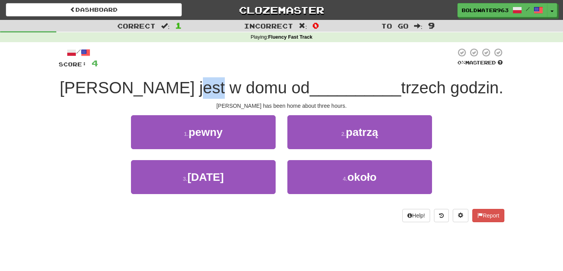
drag, startPoint x: 235, startPoint y: 84, endPoint x: 258, endPoint y: 84, distance: 22.7
click at [258, 84] on span "[PERSON_NAME] jest w domu od" at bounding box center [185, 88] width 250 height 18
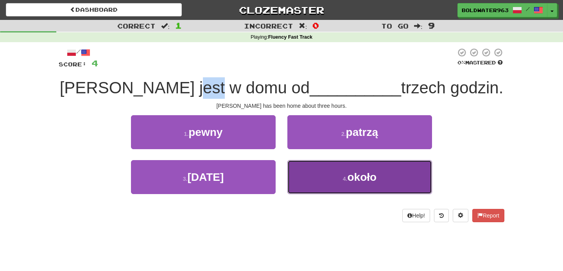
click at [309, 171] on button "4 . około" at bounding box center [359, 177] width 145 height 34
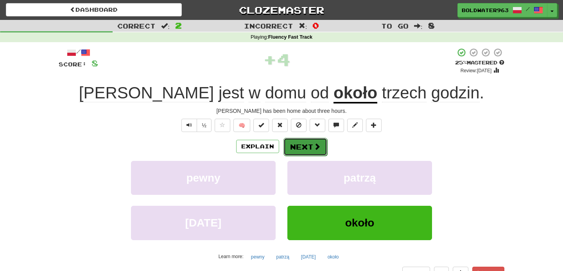
click at [315, 147] on span at bounding box center [317, 146] width 7 height 7
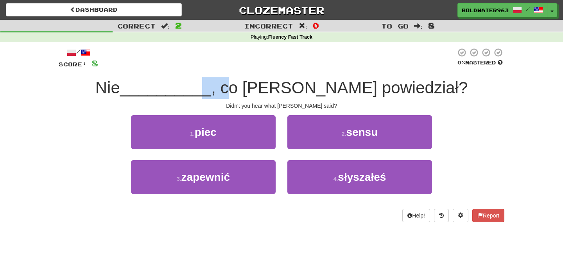
drag, startPoint x: 251, startPoint y: 92, endPoint x: 280, endPoint y: 93, distance: 28.9
click at [280, 93] on div "Nie __________ , co [PERSON_NAME] powiedział?" at bounding box center [282, 88] width 446 height 22
click at [211, 86] on span "__________" at bounding box center [165, 88] width 91 height 18
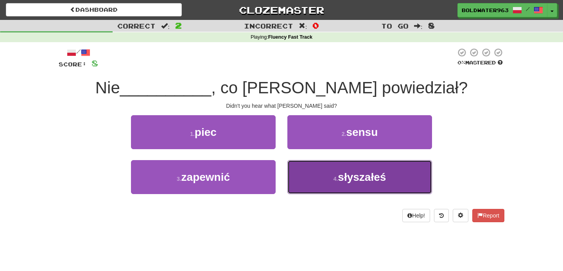
click at [329, 169] on button "4 . słyszałeś" at bounding box center [359, 177] width 145 height 34
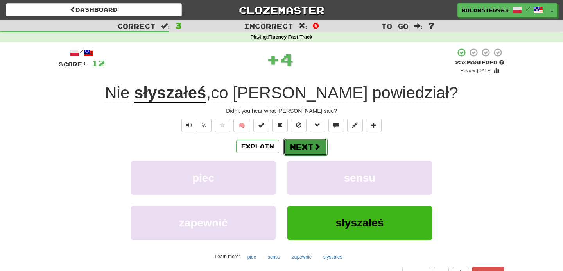
click at [303, 146] on button "Next" at bounding box center [305, 147] width 44 height 18
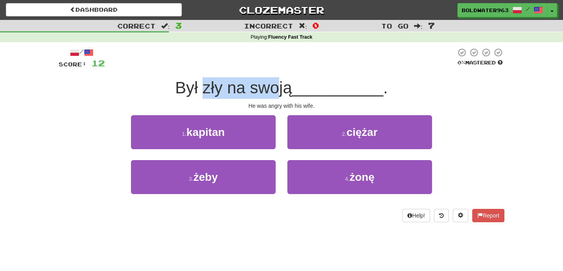
drag, startPoint x: 205, startPoint y: 86, endPoint x: 283, endPoint y: 89, distance: 77.5
click at [283, 89] on span "Był zły na swoją" at bounding box center [233, 88] width 117 height 18
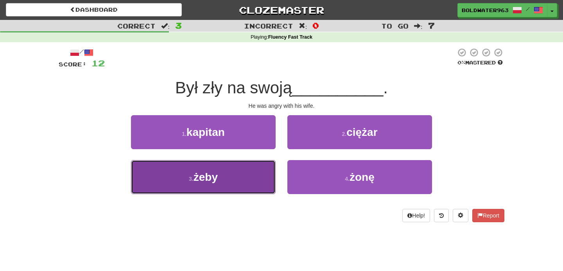
click at [244, 177] on button "3 . żeby" at bounding box center [203, 177] width 145 height 34
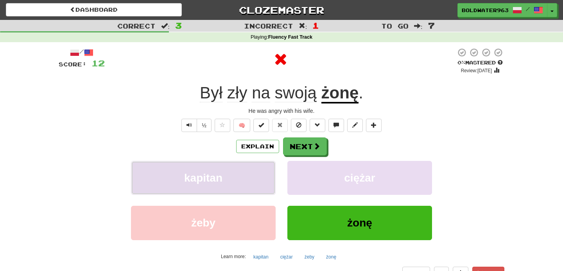
click at [244, 177] on button "kapitan" at bounding box center [203, 178] width 145 height 34
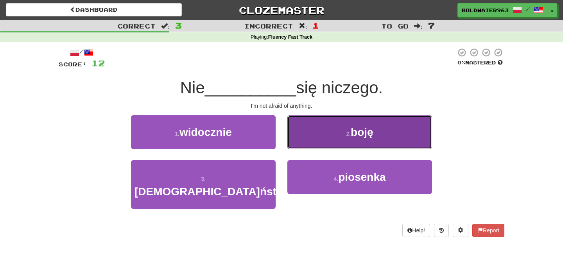
click at [319, 129] on button "2 . boję" at bounding box center [359, 132] width 145 height 34
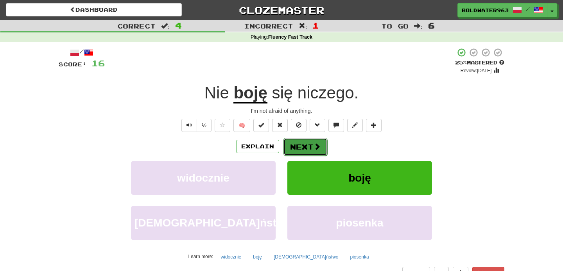
click at [302, 146] on button "Next" at bounding box center [305, 147] width 44 height 18
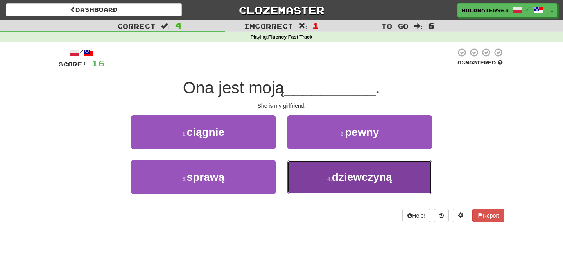
click at [334, 180] on span "dziewczyną" at bounding box center [362, 177] width 60 height 12
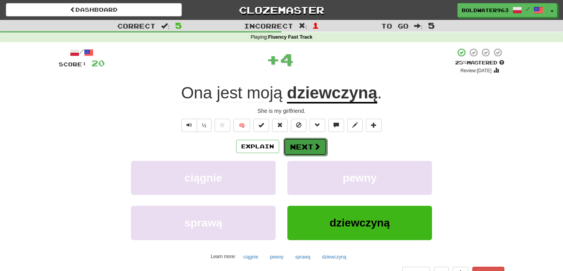
click at [298, 144] on button "Next" at bounding box center [305, 147] width 44 height 18
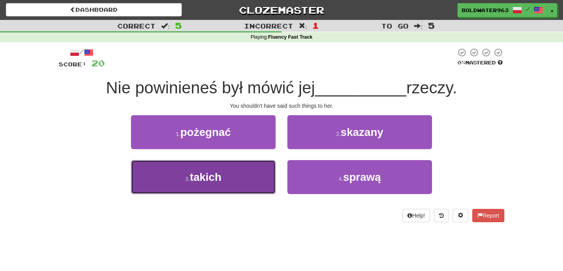
click at [240, 182] on button "3 . takich" at bounding box center [203, 177] width 145 height 34
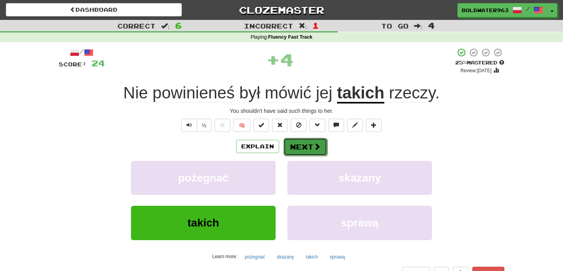
click at [314, 145] on span at bounding box center [317, 146] width 7 height 7
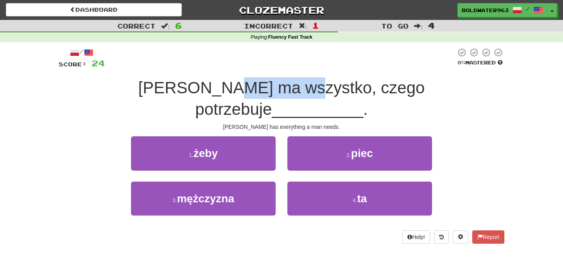
drag, startPoint x: 194, startPoint y: 88, endPoint x: 258, endPoint y: 88, distance: 64.1
click at [258, 88] on span "[PERSON_NAME] ma wszystko, czego potrzebuje" at bounding box center [281, 99] width 287 height 40
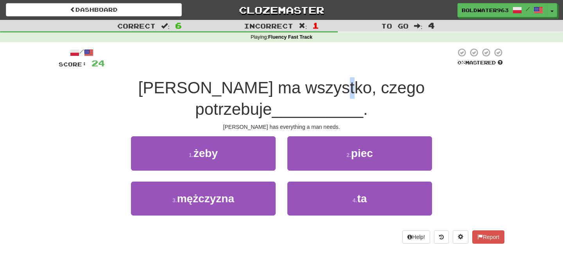
drag, startPoint x: 287, startPoint y: 89, endPoint x: 294, endPoint y: 89, distance: 7.0
click at [294, 89] on span "[PERSON_NAME] ma wszystko, czego potrzebuje" at bounding box center [281, 99] width 287 height 40
click at [238, 88] on span "[PERSON_NAME] ma wszystko, czego potrzebuje" at bounding box center [281, 99] width 287 height 40
click at [161, 86] on span "[PERSON_NAME] ma wszystko, czego potrzebuje" at bounding box center [281, 99] width 287 height 40
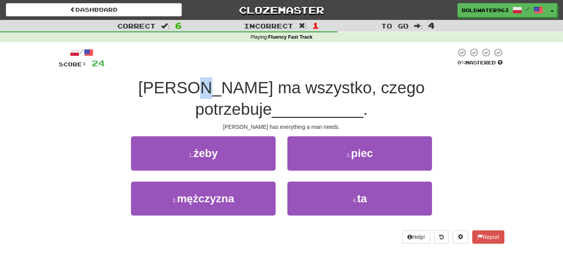
click at [161, 86] on span "[PERSON_NAME] ma wszystko, czego potrzebuje" at bounding box center [281, 99] width 287 height 40
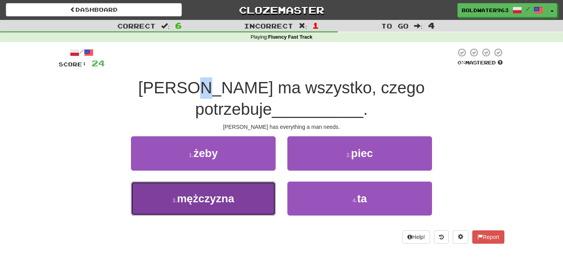
click at [259, 182] on button "3 . mężczyzna" at bounding box center [203, 199] width 145 height 34
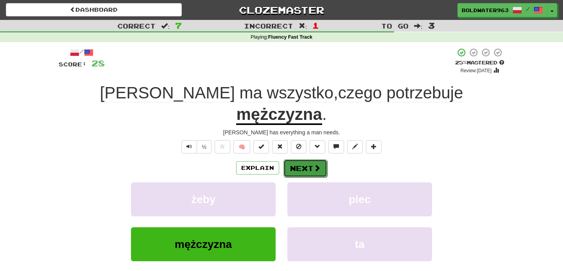
click at [310, 159] on button "Next" at bounding box center [305, 168] width 44 height 18
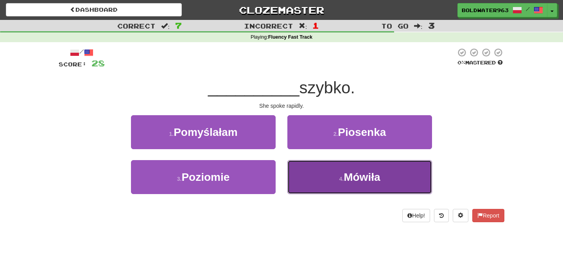
click at [323, 180] on button "4 . Mówiła" at bounding box center [359, 177] width 145 height 34
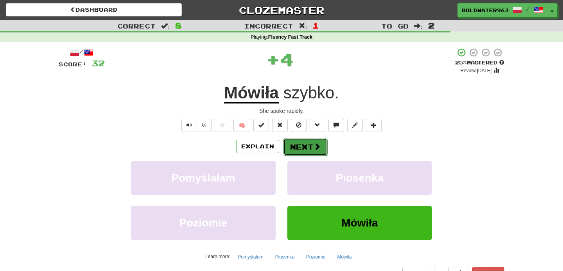
click at [292, 152] on button "Next" at bounding box center [305, 147] width 44 height 18
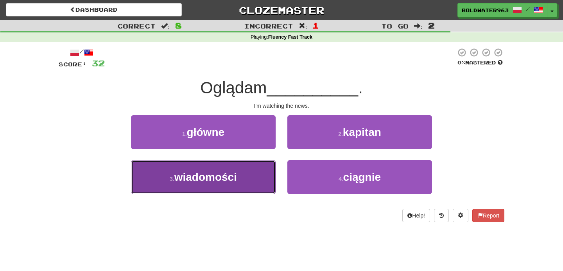
click at [255, 175] on button "3 . wiadomości" at bounding box center [203, 177] width 145 height 34
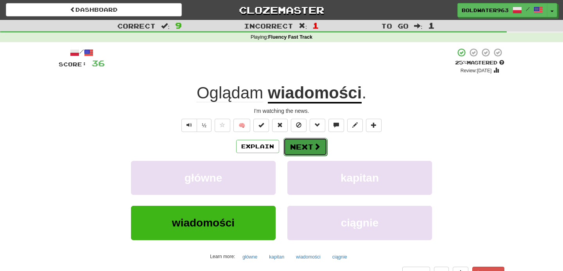
click at [304, 147] on button "Next" at bounding box center [305, 147] width 44 height 18
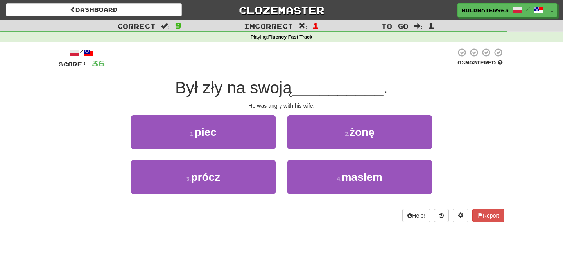
drag, startPoint x: 232, startPoint y: 88, endPoint x: 298, endPoint y: 89, distance: 65.7
click at [292, 89] on span "Był zły na swoją" at bounding box center [233, 88] width 117 height 18
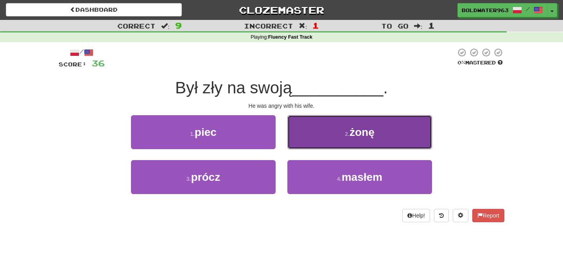
click at [337, 129] on button "2 . żonę" at bounding box center [359, 132] width 145 height 34
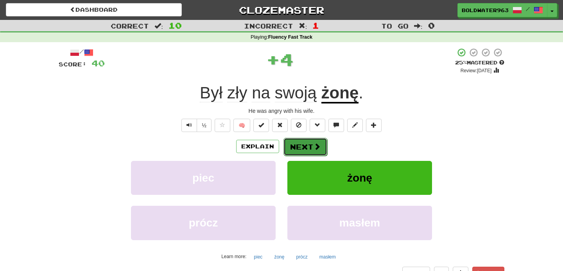
click at [312, 145] on button "Next" at bounding box center [305, 147] width 44 height 18
